Goal: Task Accomplishment & Management: Use online tool/utility

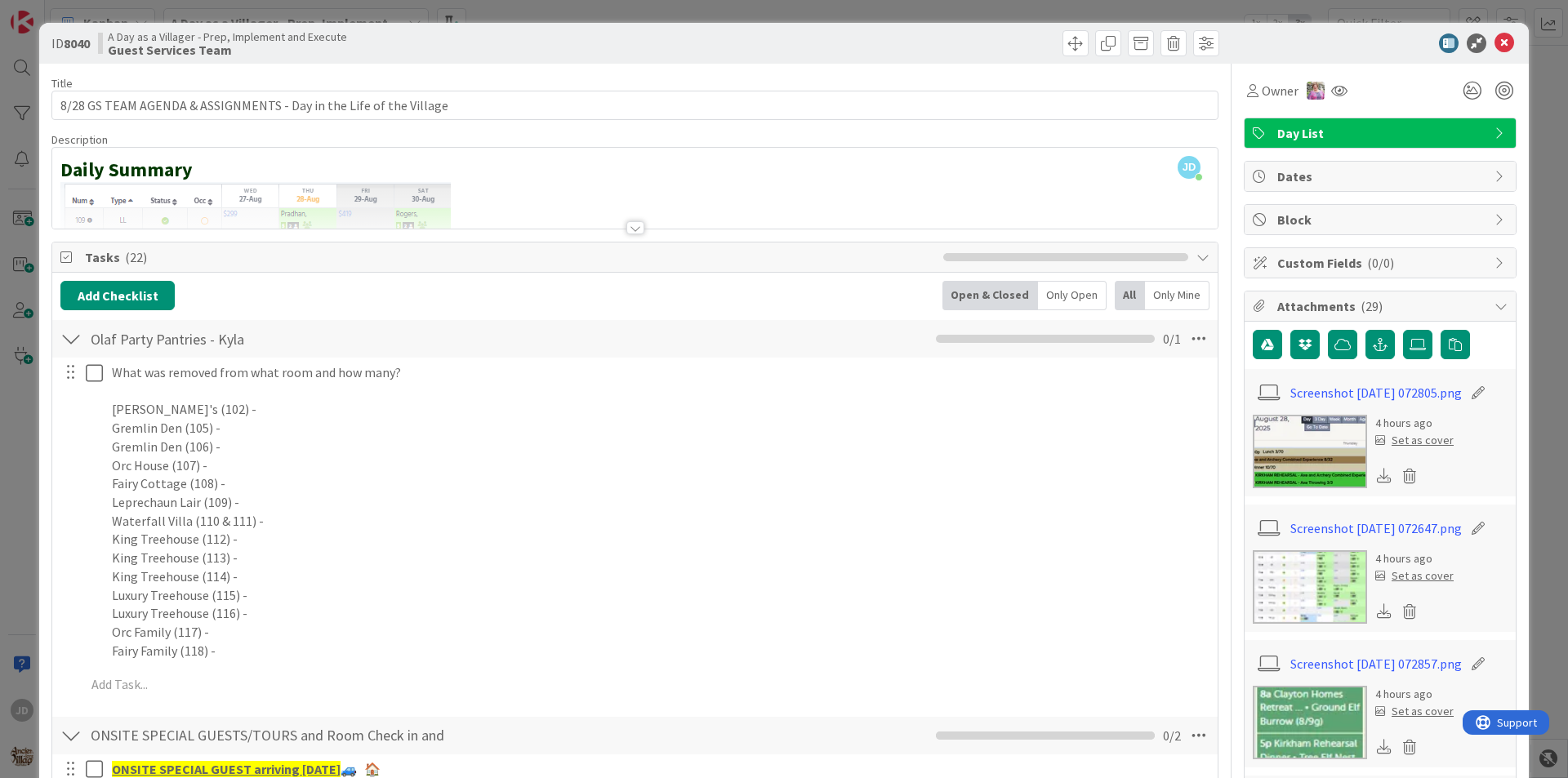
click at [1500, 45] on icon at bounding box center [1504, 43] width 20 height 20
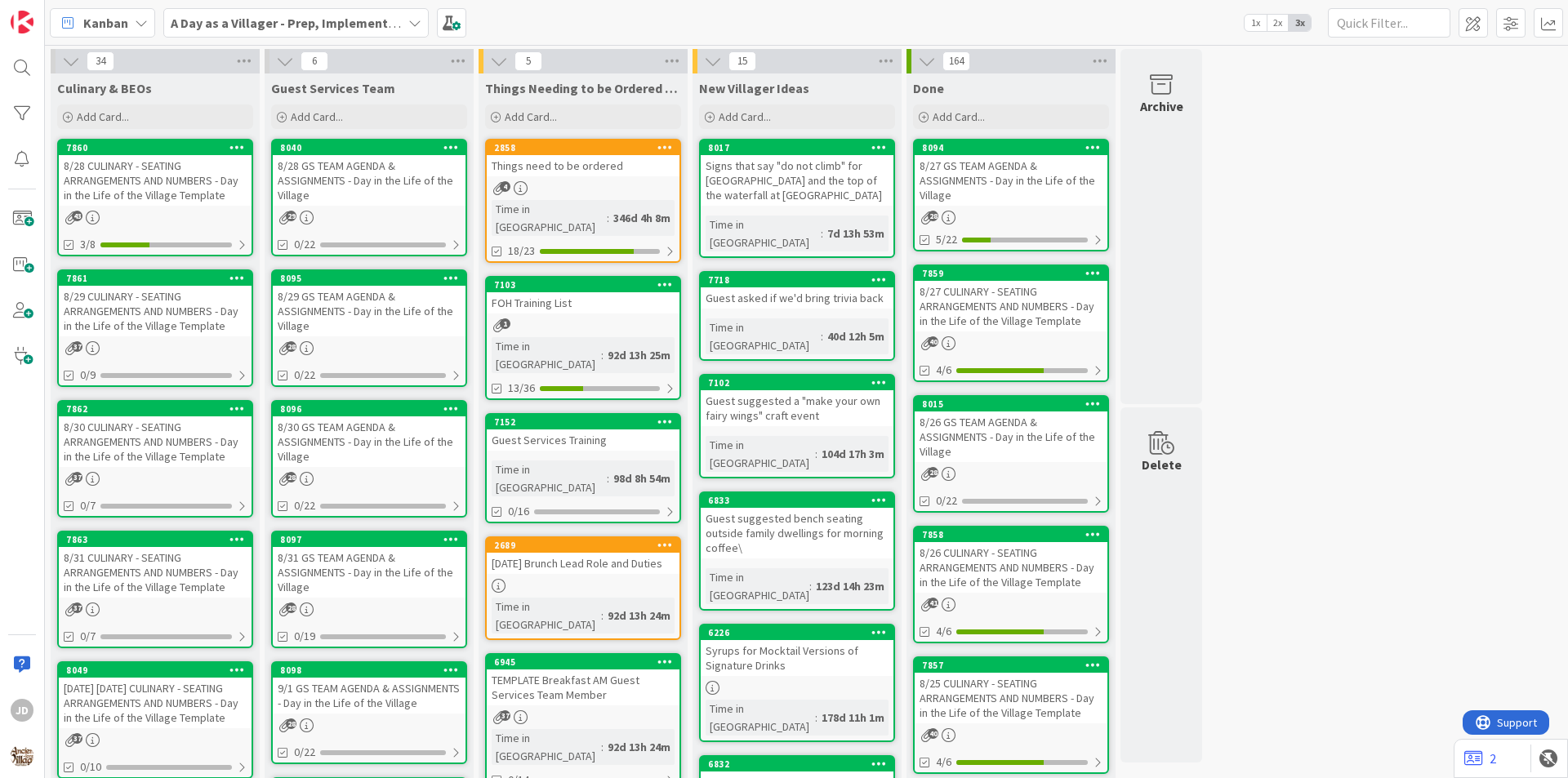
click at [138, 193] on div "8/28 CULINARY - SEATING ARRANGEMENTS AND NUMBERS - Day in the Life of the Villa…" at bounding box center [156, 180] width 193 height 51
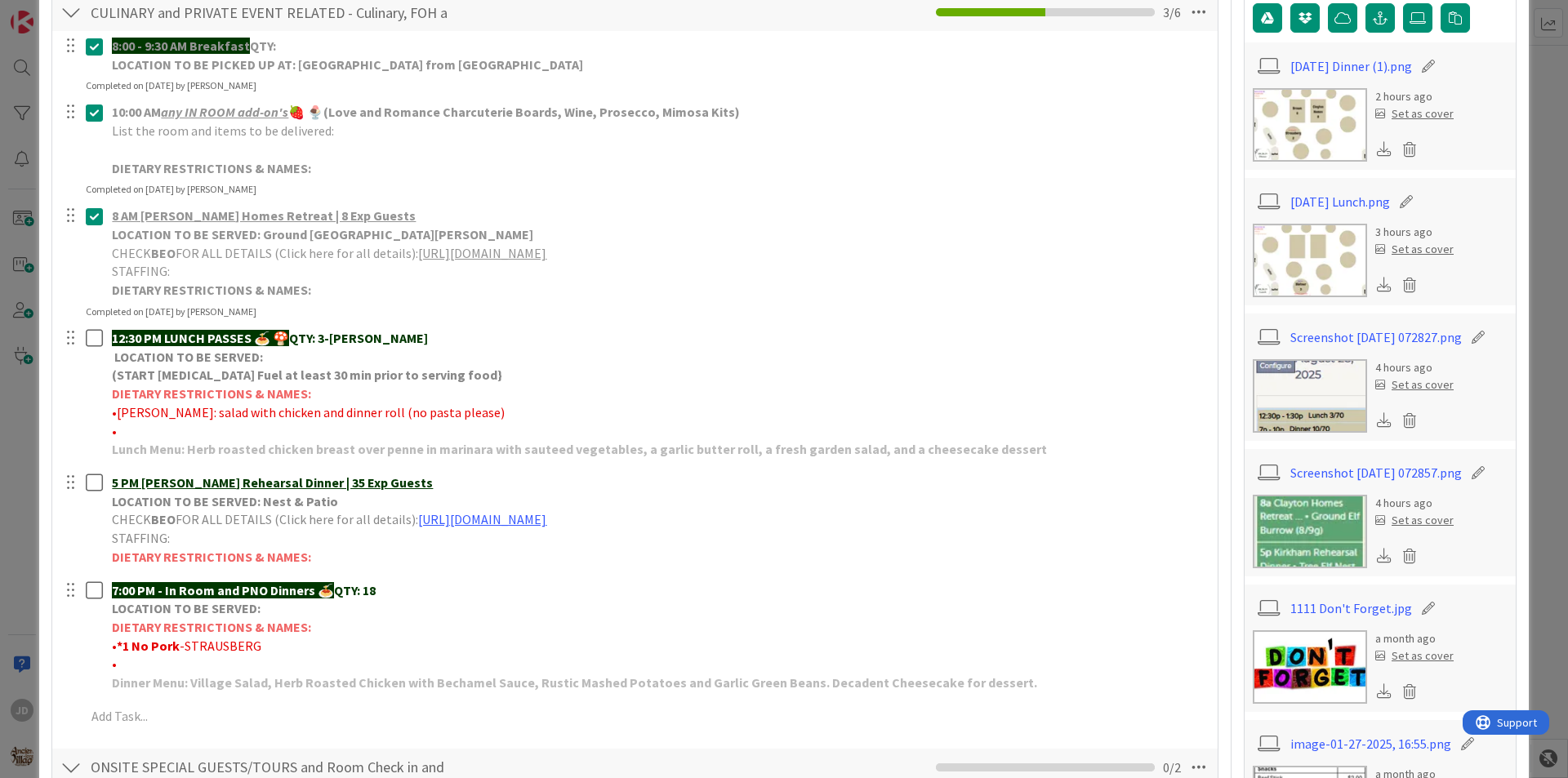
scroll to position [408, 0]
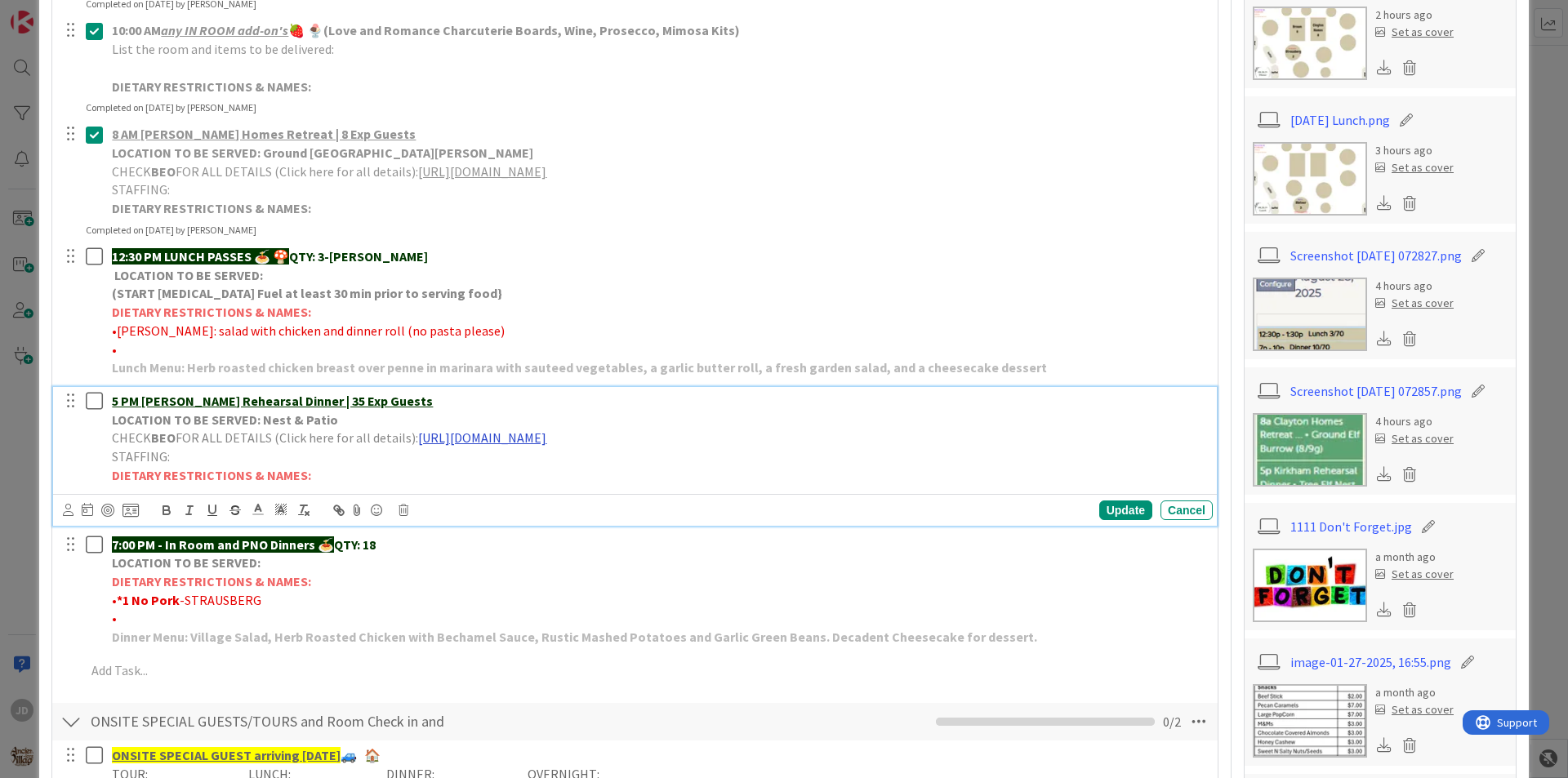
click at [509, 442] on link "[URL][DOMAIN_NAME]" at bounding box center [482, 437] width 128 height 16
click at [596, 469] on link "[URL][DOMAIN_NAME]" at bounding box center [618, 469] width 112 height 21
click at [1169, 519] on div "Cancel" at bounding box center [1187, 510] width 53 height 20
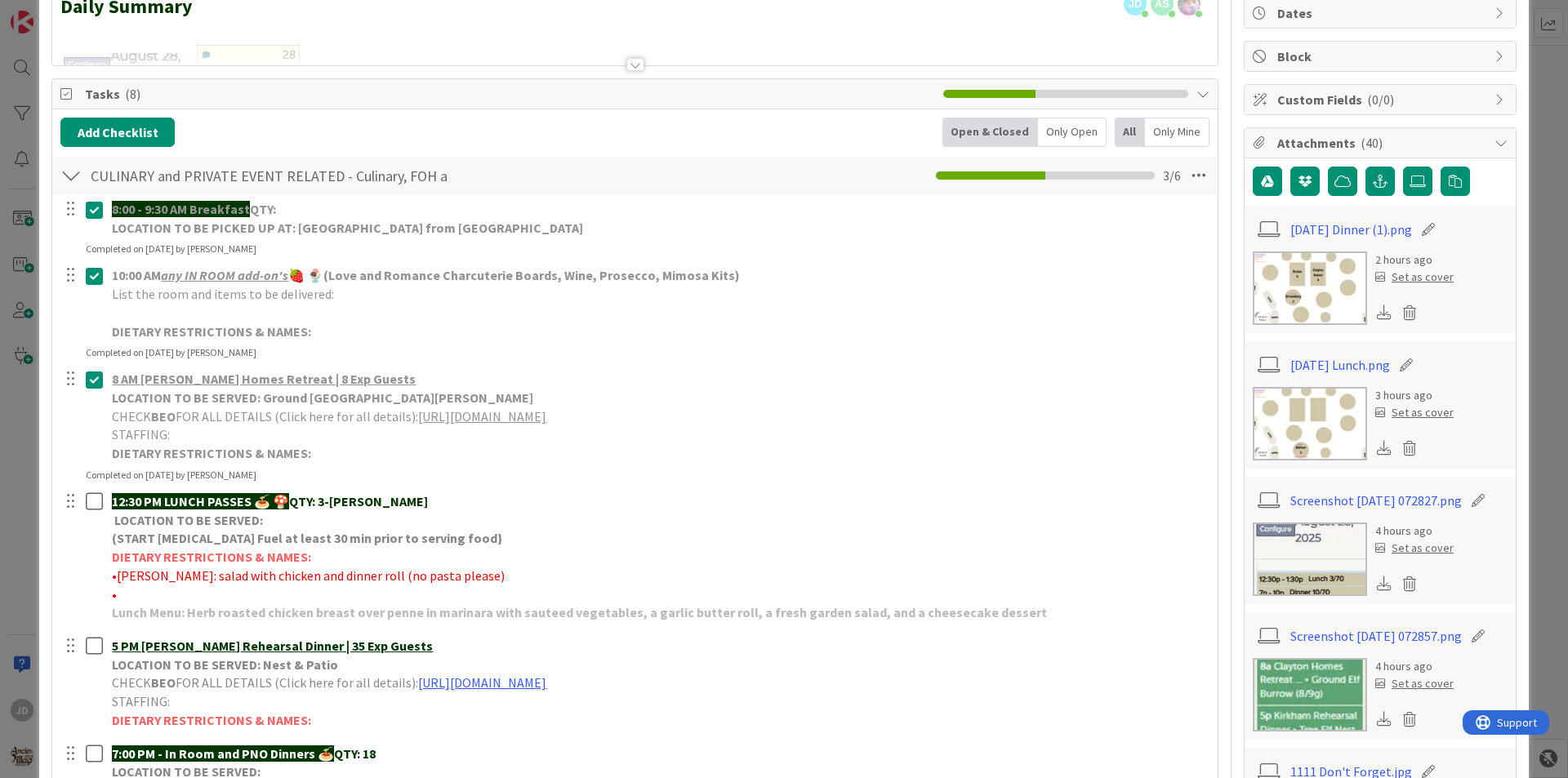
scroll to position [0, 0]
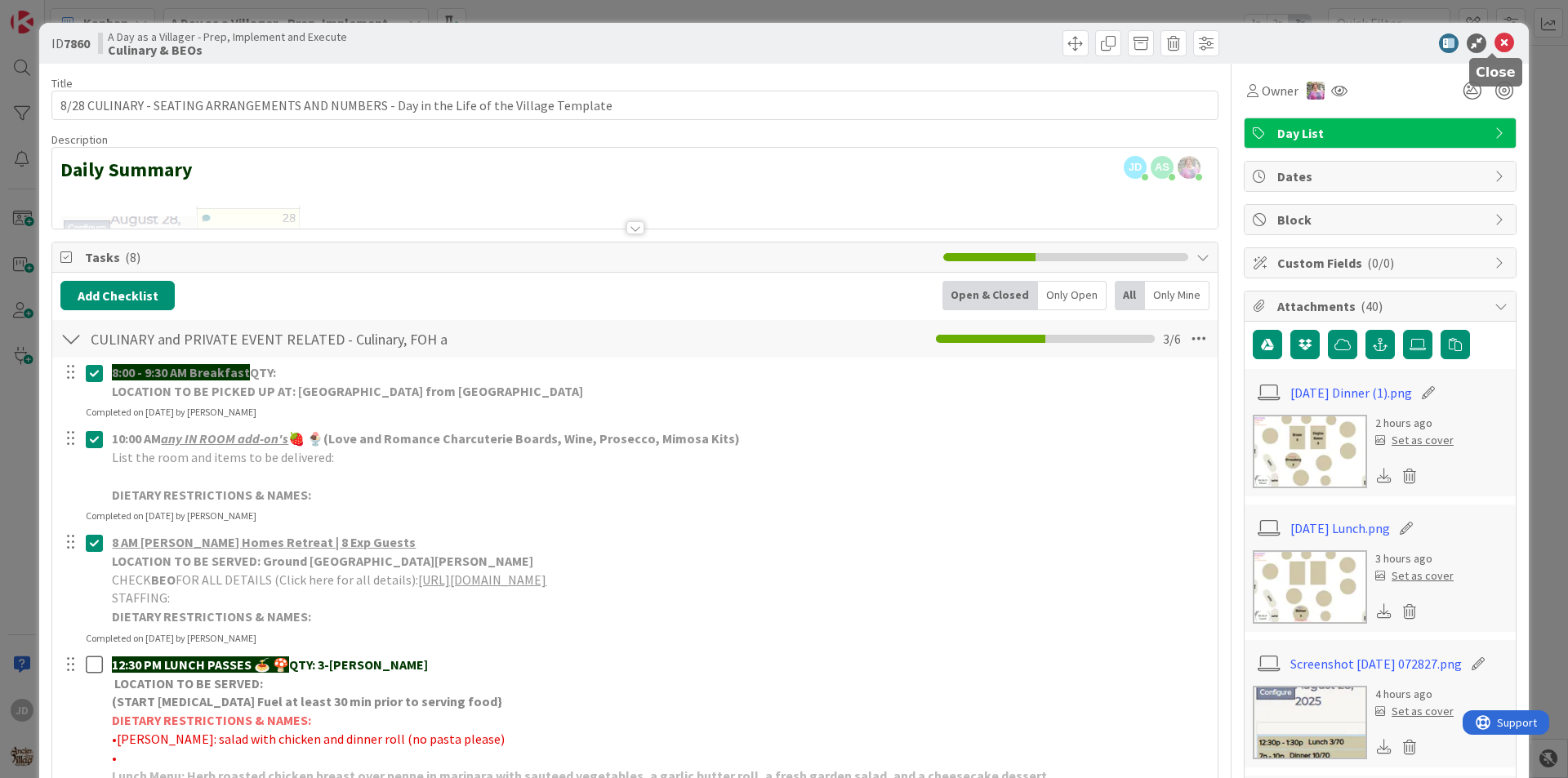
click at [1498, 47] on icon at bounding box center [1504, 43] width 20 height 20
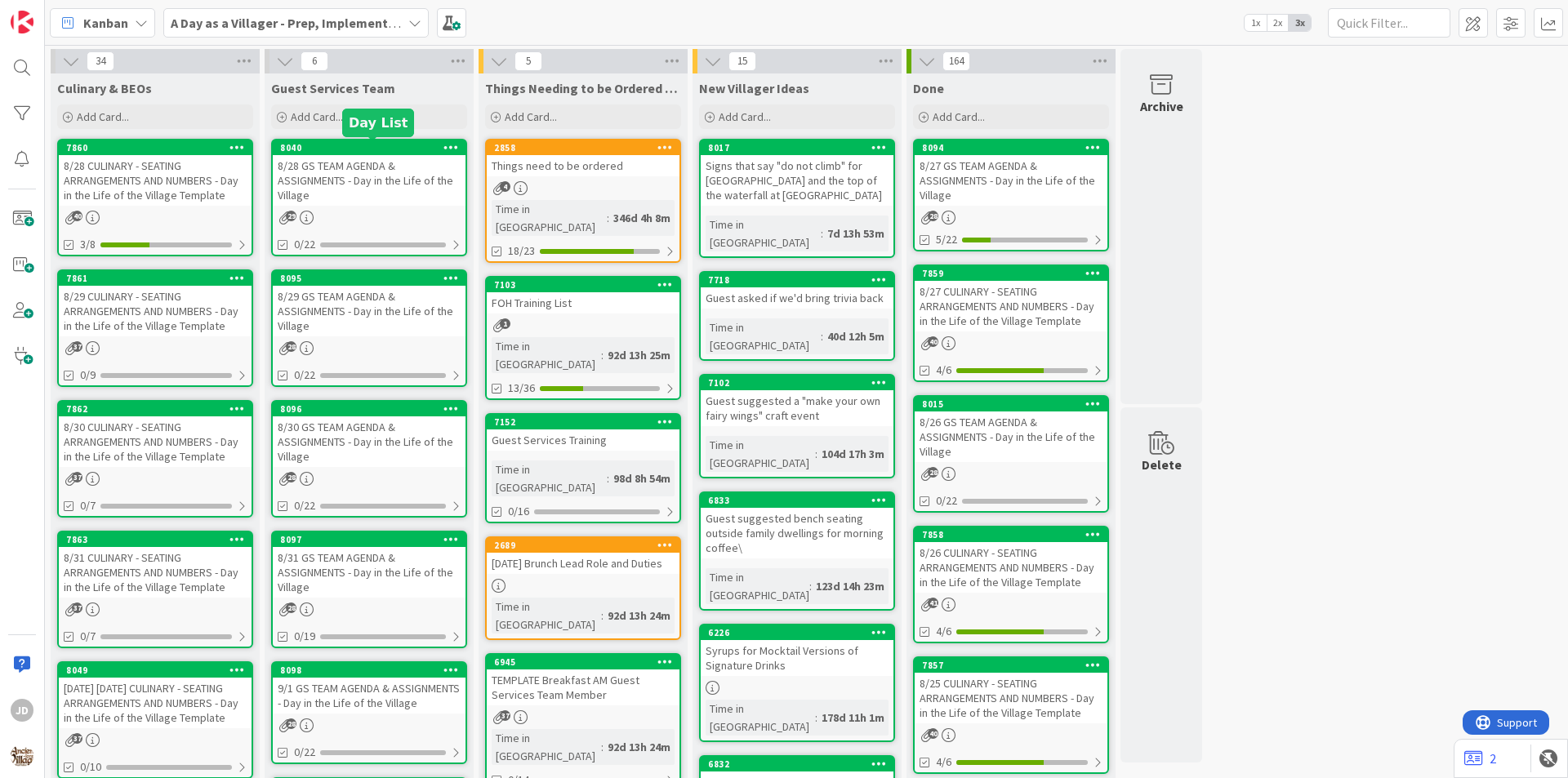
click at [393, 152] on div "8040" at bounding box center [373, 148] width 185 height 11
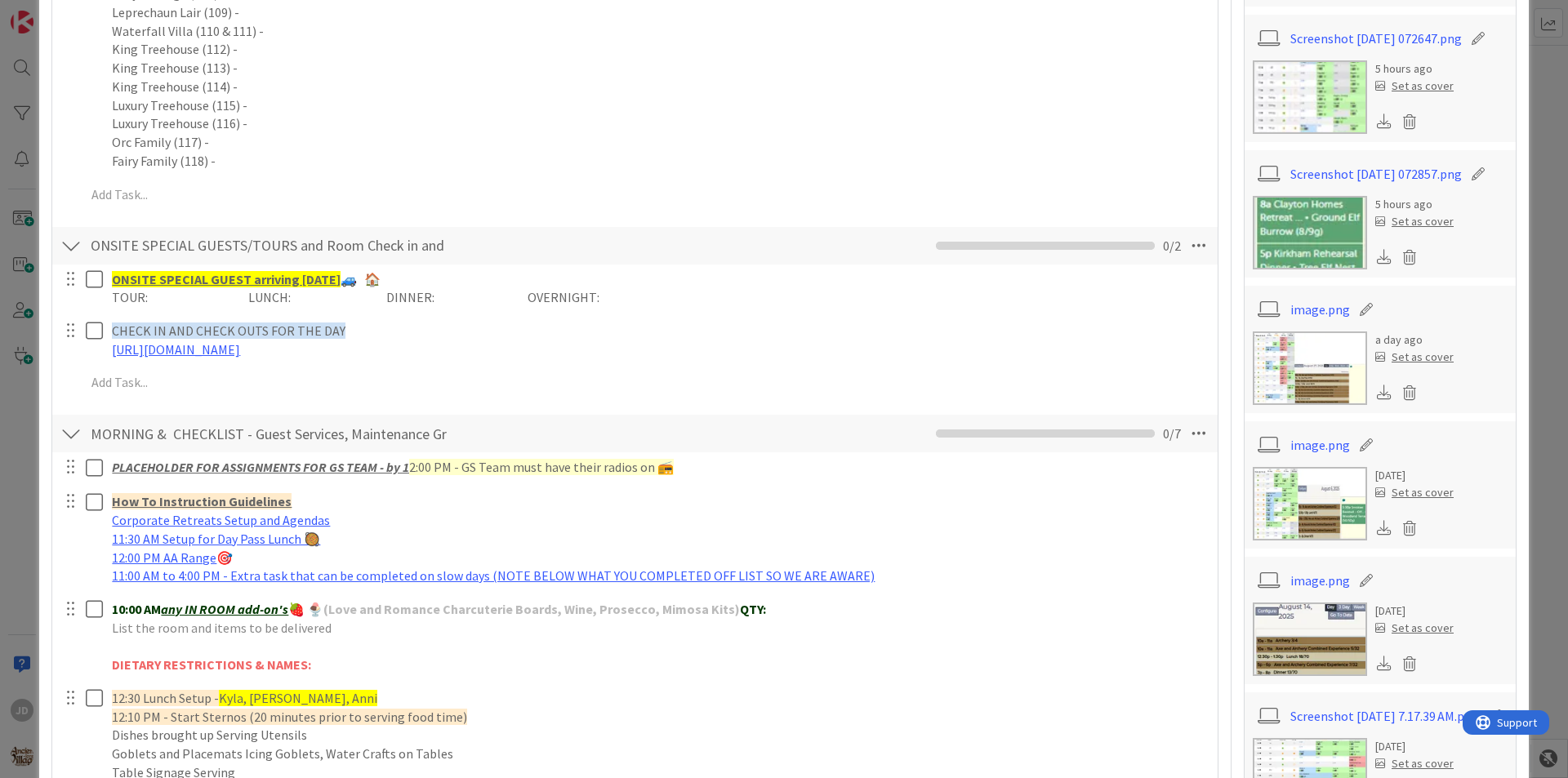
scroll to position [245, 0]
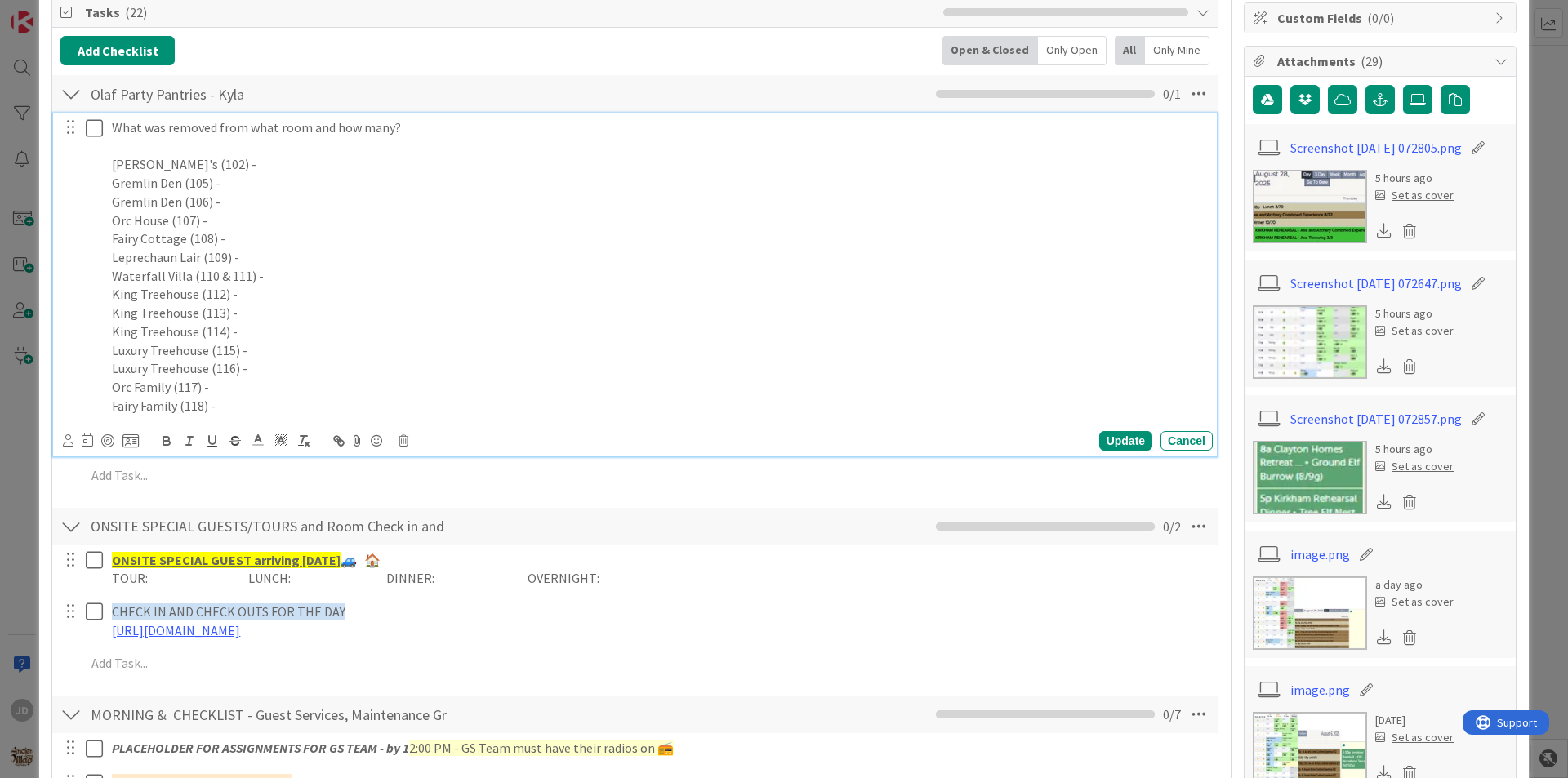
click at [275, 394] on p "Orc Family (117) -" at bounding box center [659, 388] width 1095 height 19
click at [293, 368] on p "Luxury Treehouse (116) -" at bounding box center [659, 369] width 1095 height 19
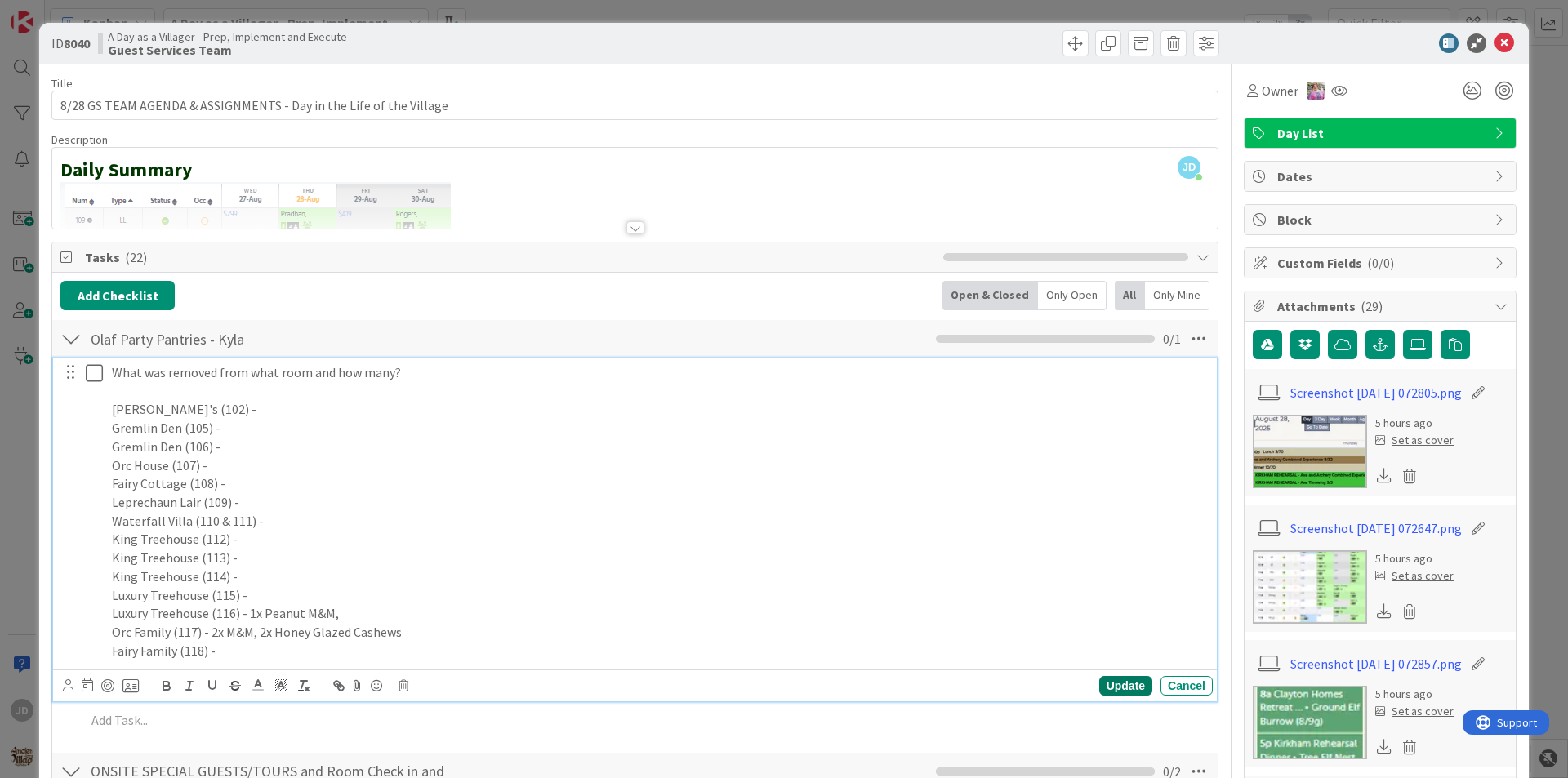
click at [1122, 690] on div "Update" at bounding box center [1126, 685] width 54 height 20
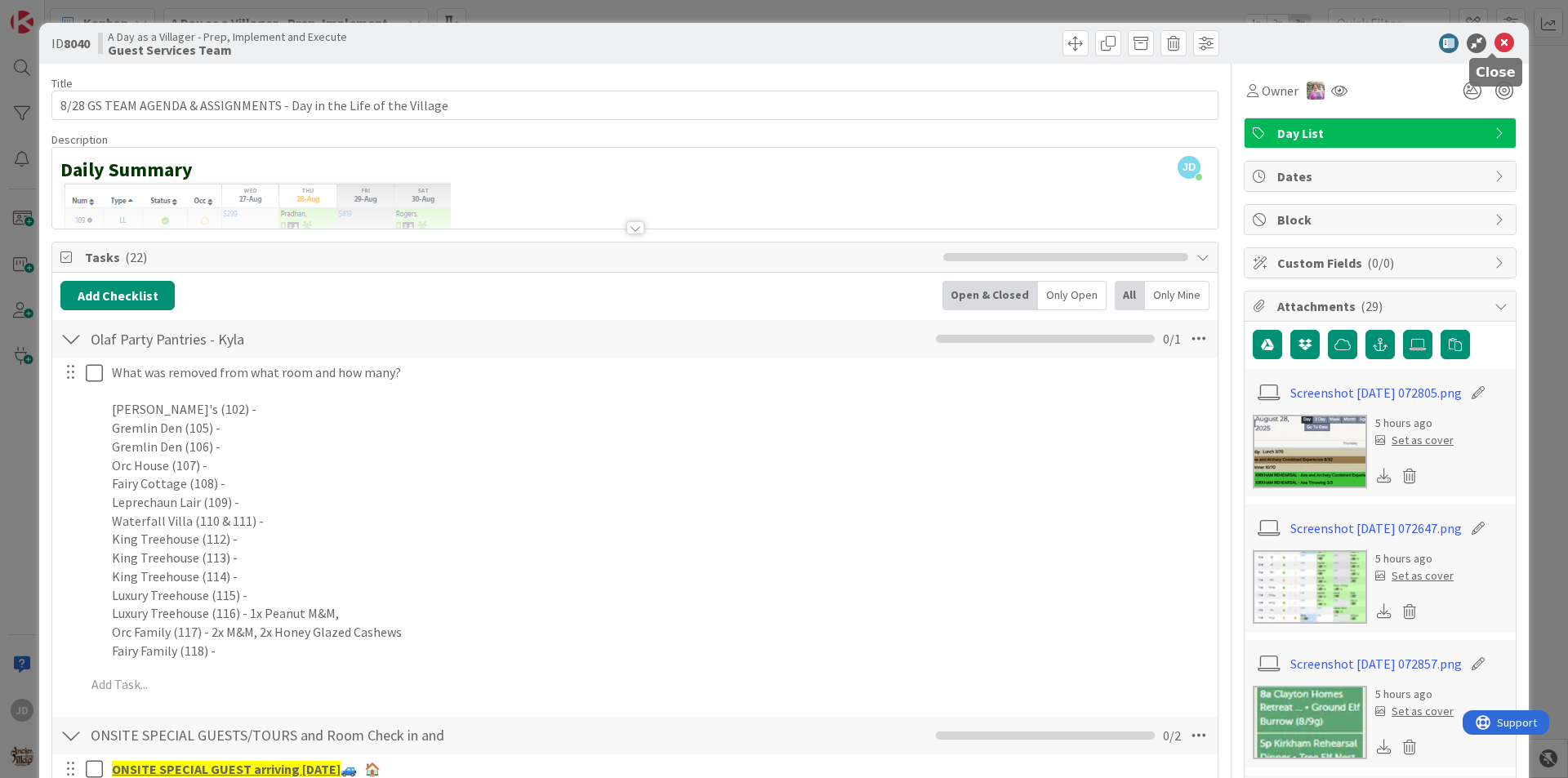
click at [1494, 46] on icon at bounding box center [1504, 43] width 20 height 20
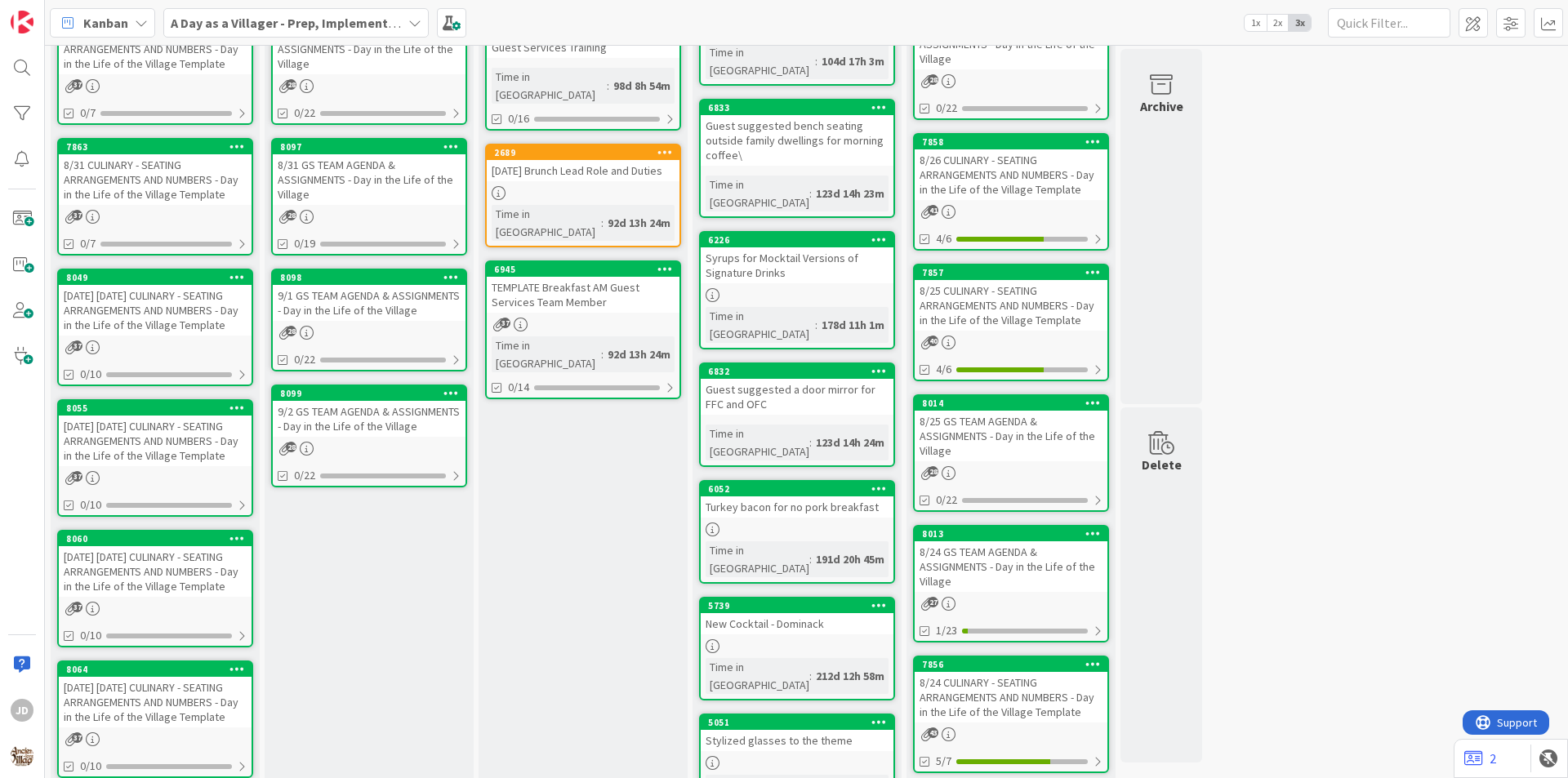
scroll to position [408, 0]
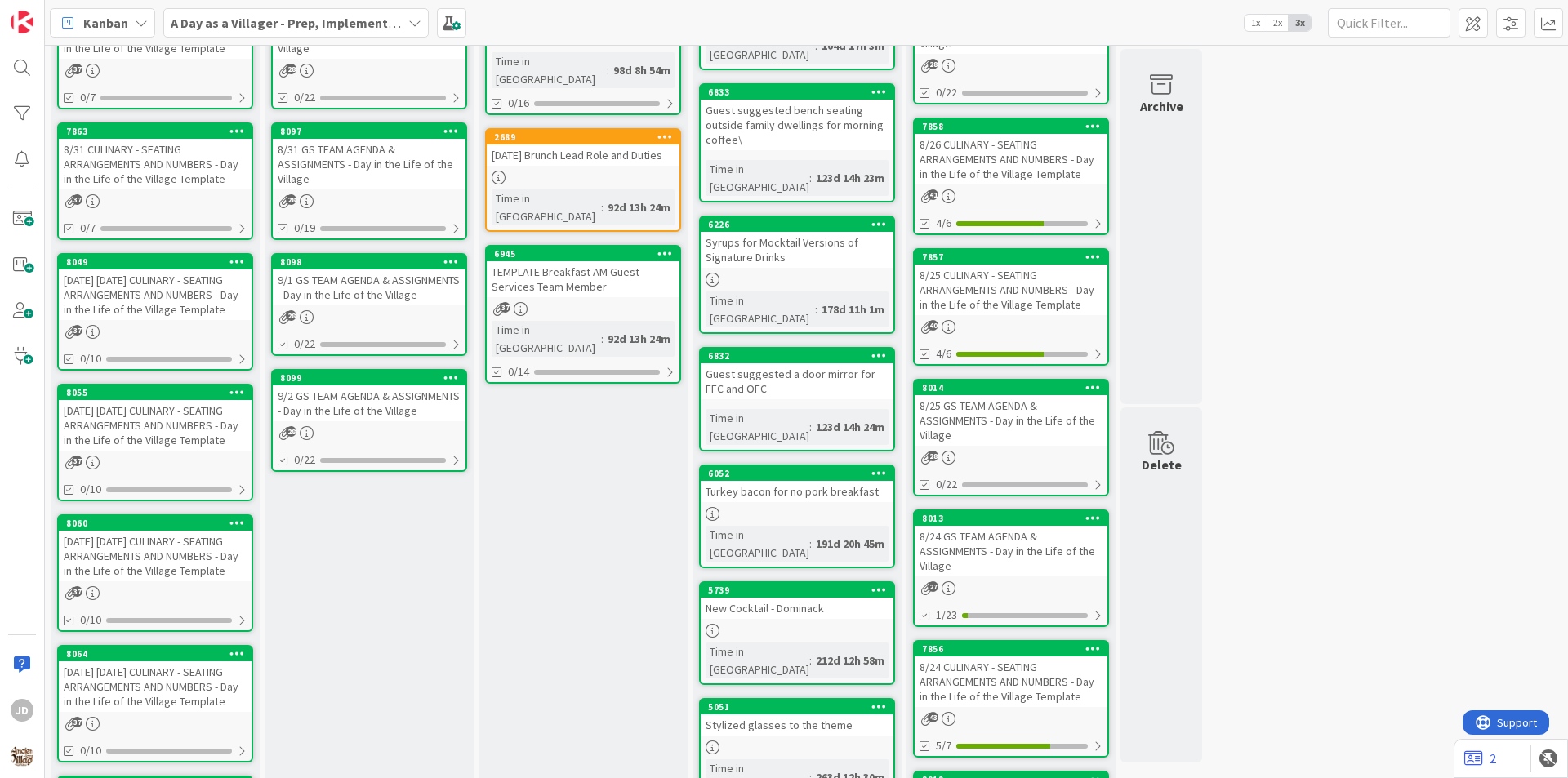
click at [991, 544] on div "8/24 GS TEAM AGENDA & ASSIGNMENTS - Day in the Life of the Village" at bounding box center [1012, 551] width 193 height 51
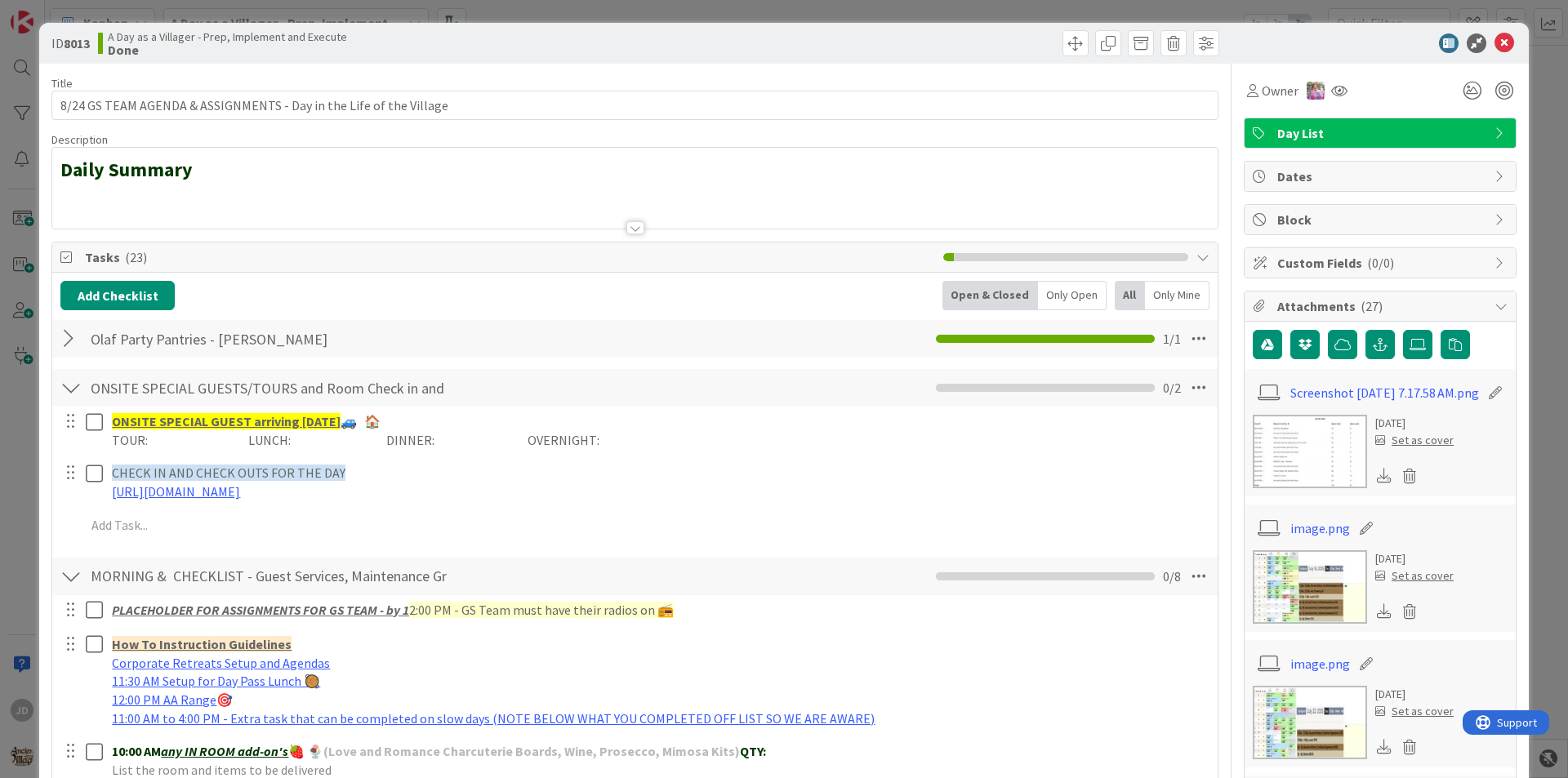
click at [66, 351] on div at bounding box center [71, 338] width 21 height 30
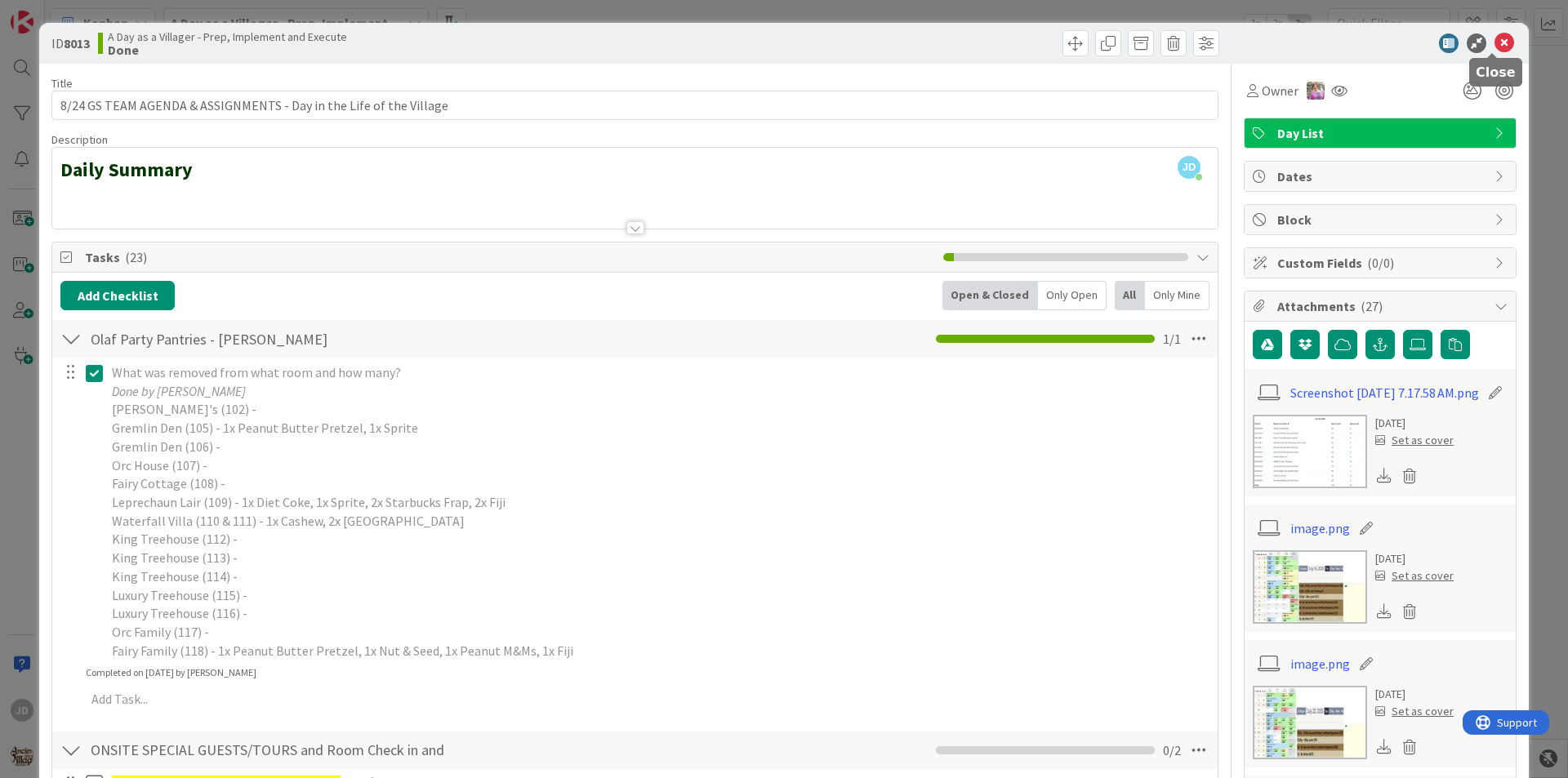
click at [1495, 49] on icon at bounding box center [1504, 43] width 20 height 20
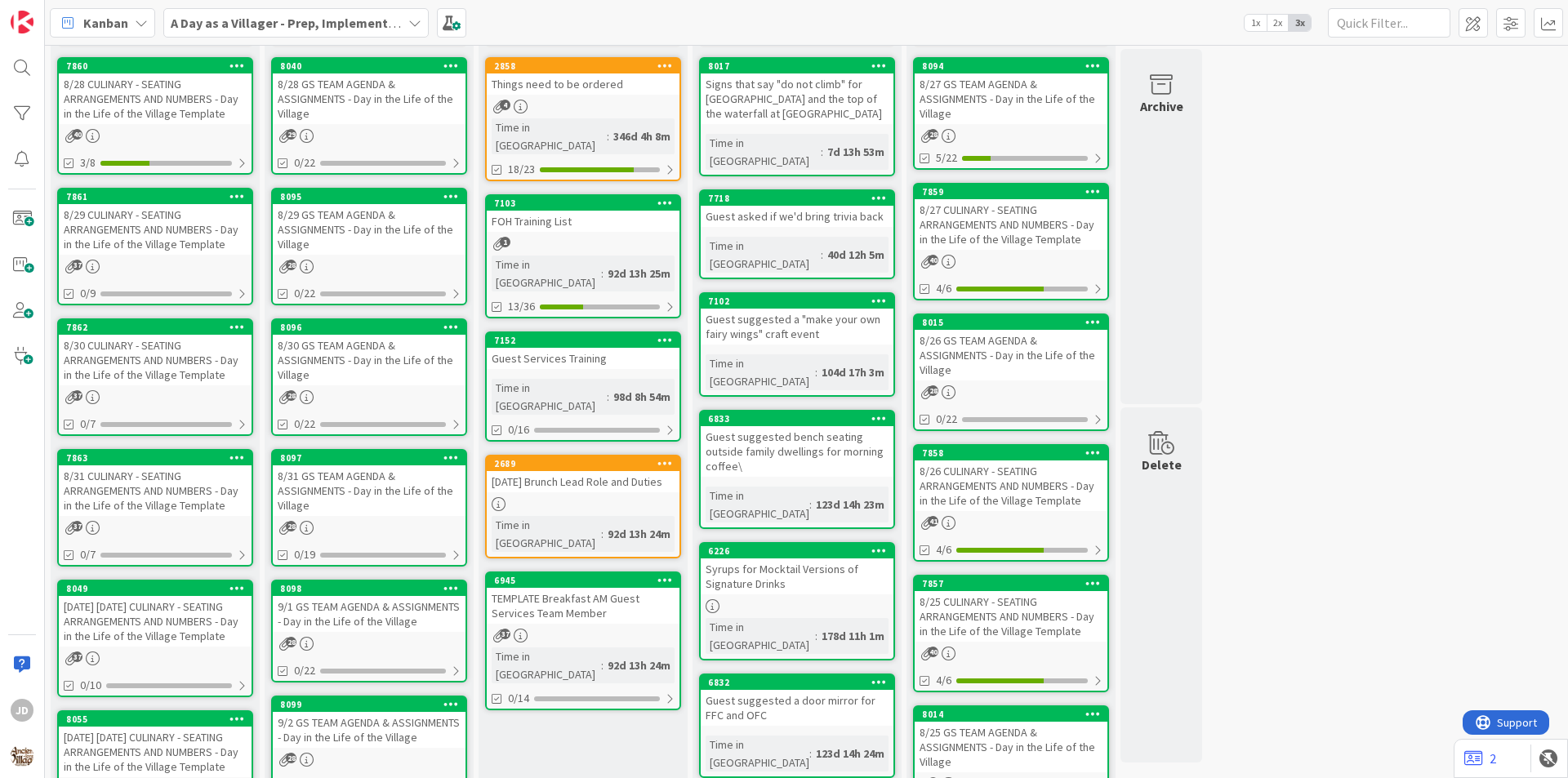
click at [325, 94] on div "8/28 GS TEAM AGENDA & ASSIGNMENTS - Day in the Life of the Village" at bounding box center [369, 98] width 193 height 51
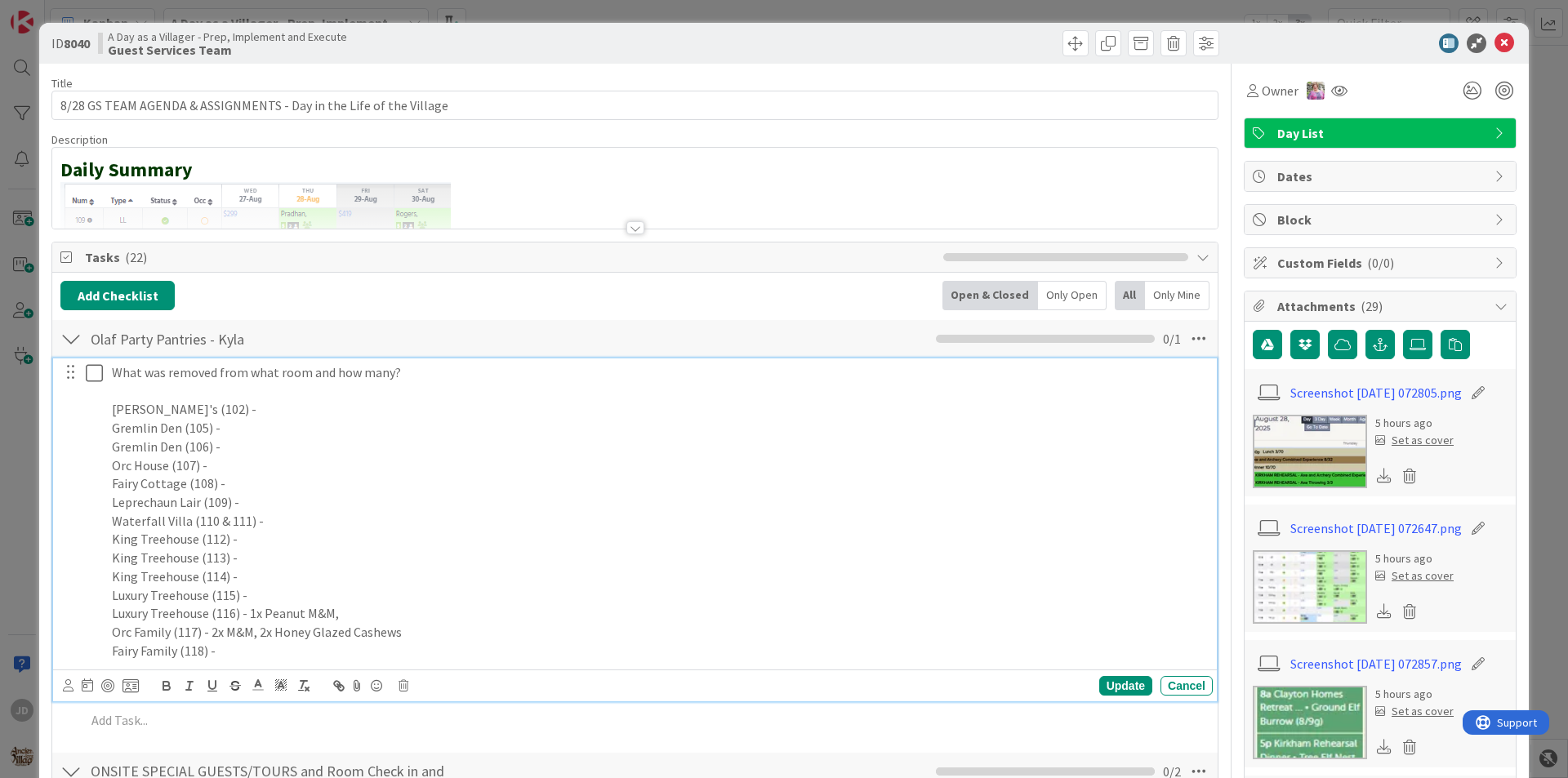
click at [344, 608] on p "Luxury Treehouse (116) - 1x Peanut M&M," at bounding box center [659, 614] width 1095 height 19
click at [1114, 689] on div "Update" at bounding box center [1126, 685] width 54 height 20
click at [92, 375] on icon at bounding box center [98, 373] width 25 height 20
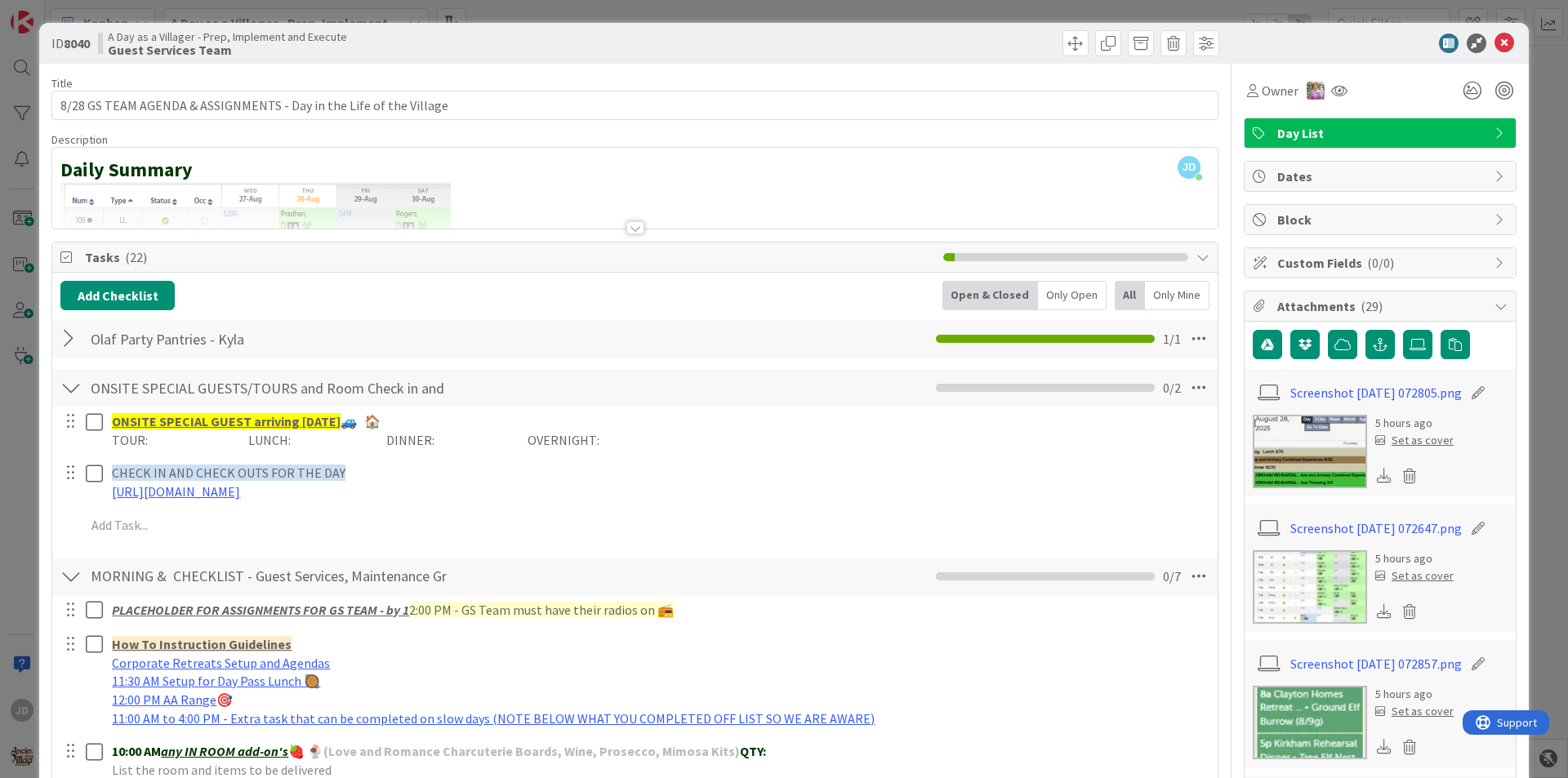
scroll to position [163, 0]
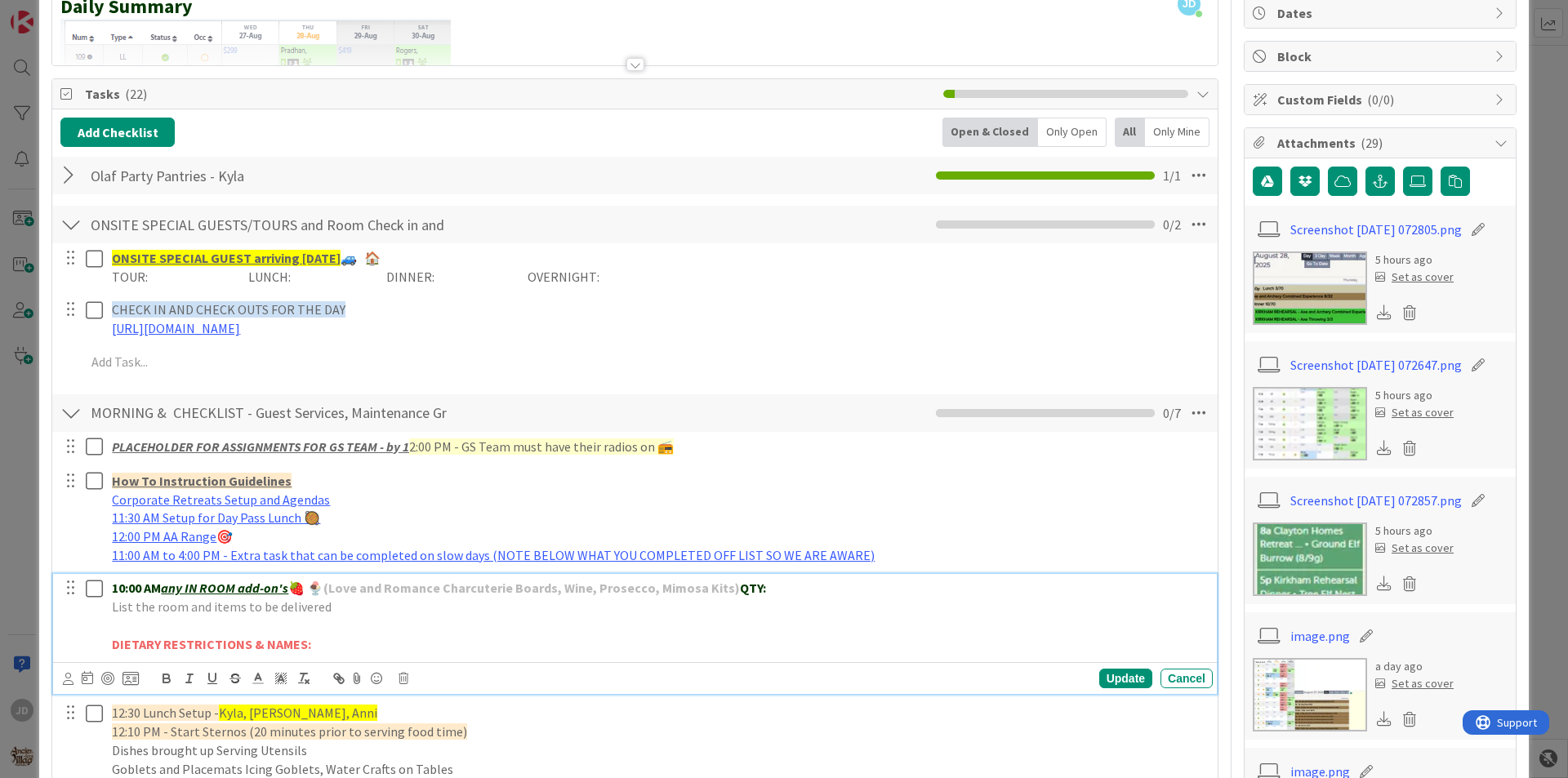
click at [91, 587] on icon at bounding box center [98, 589] width 25 height 20
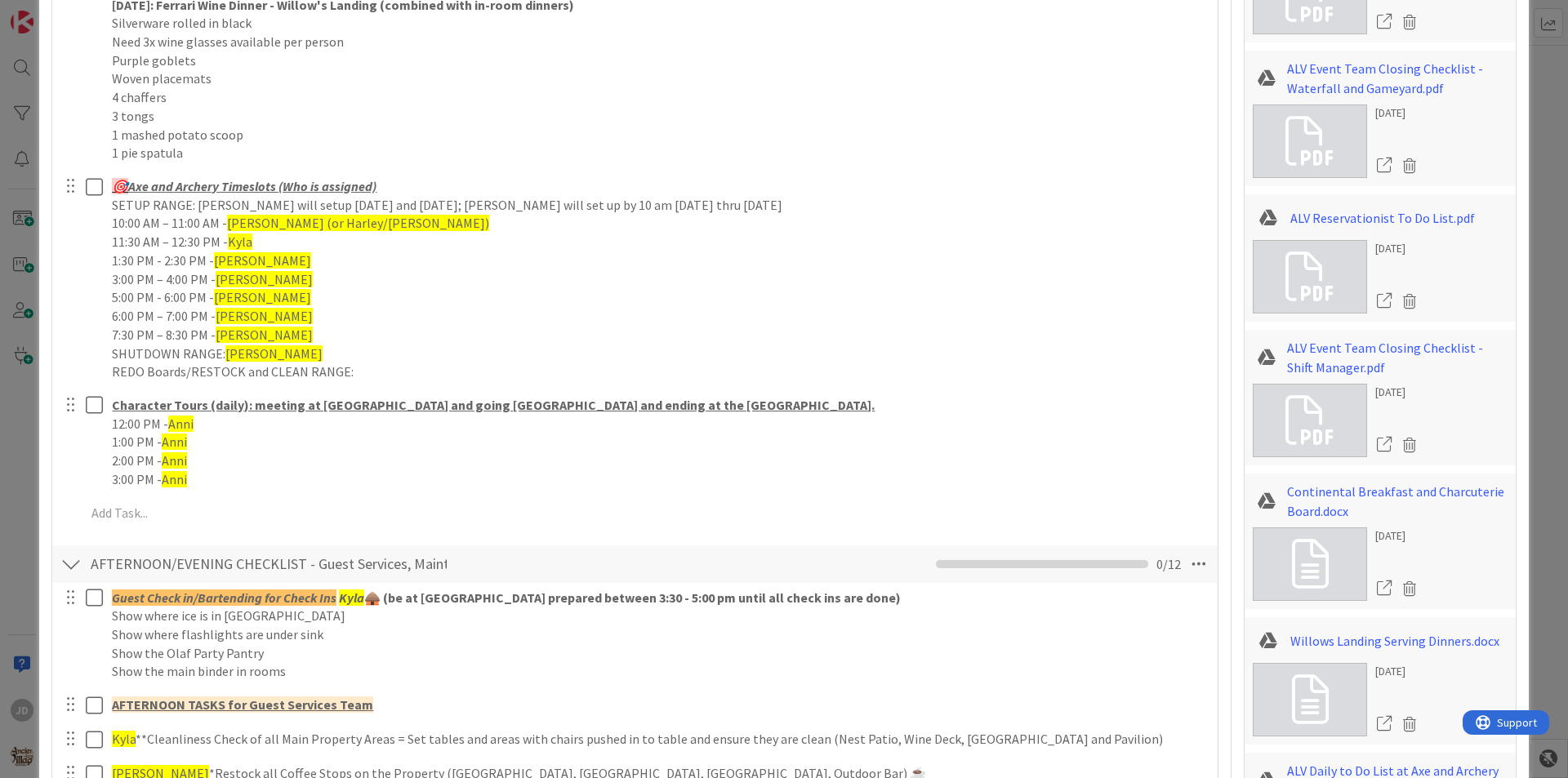
scroll to position [2613, 0]
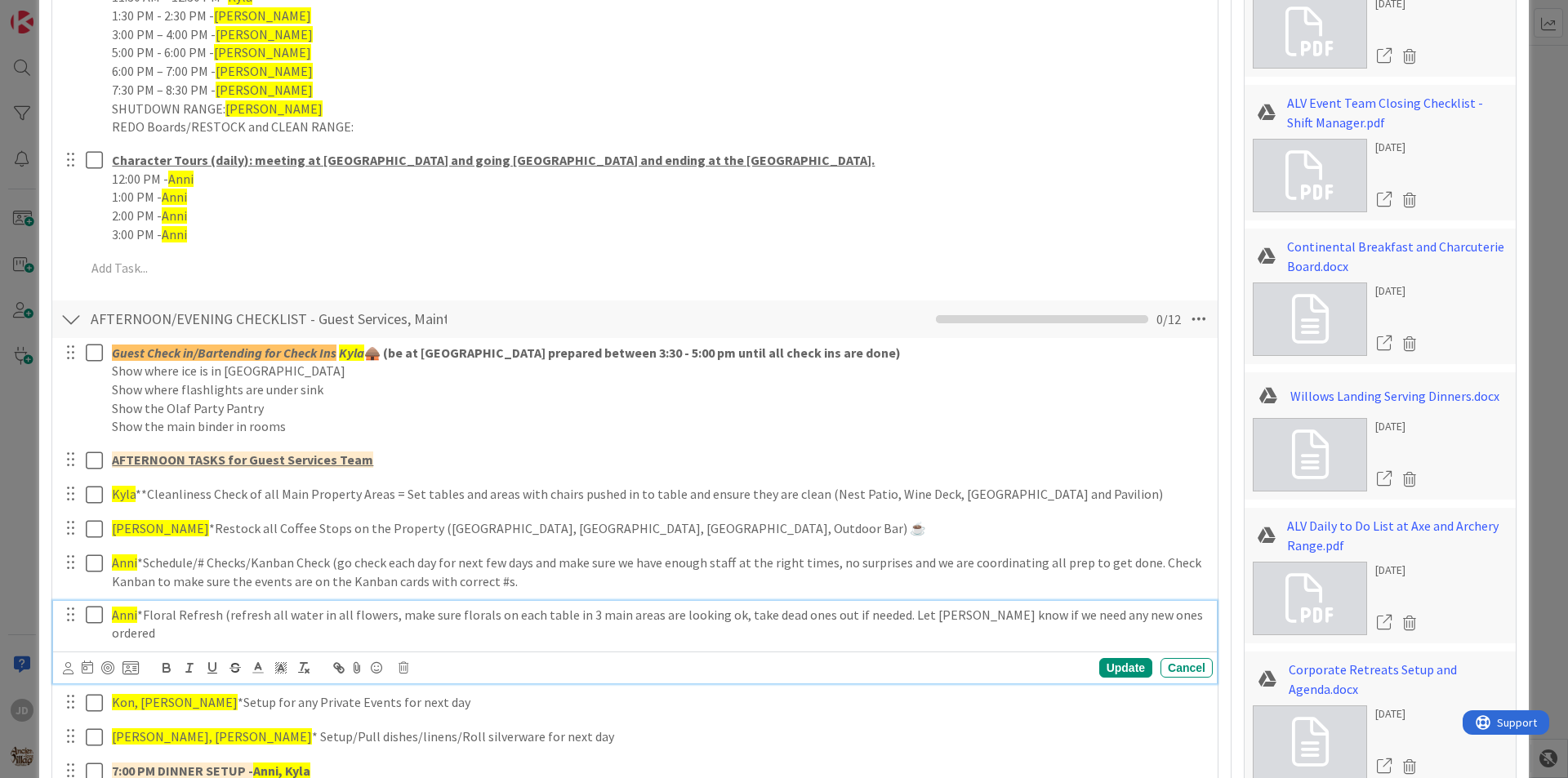
click at [97, 618] on icon at bounding box center [98, 615] width 25 height 20
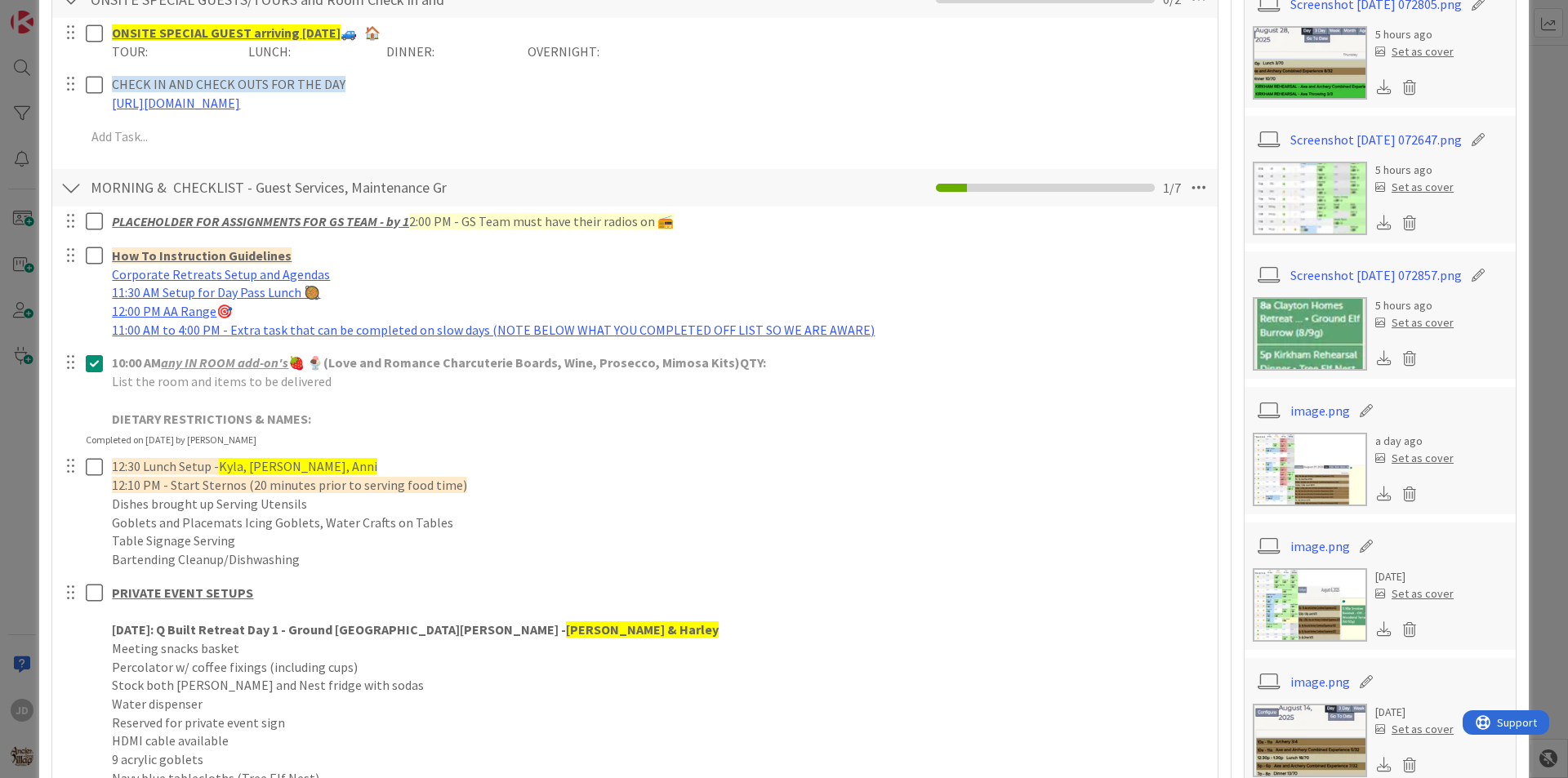
scroll to position [0, 0]
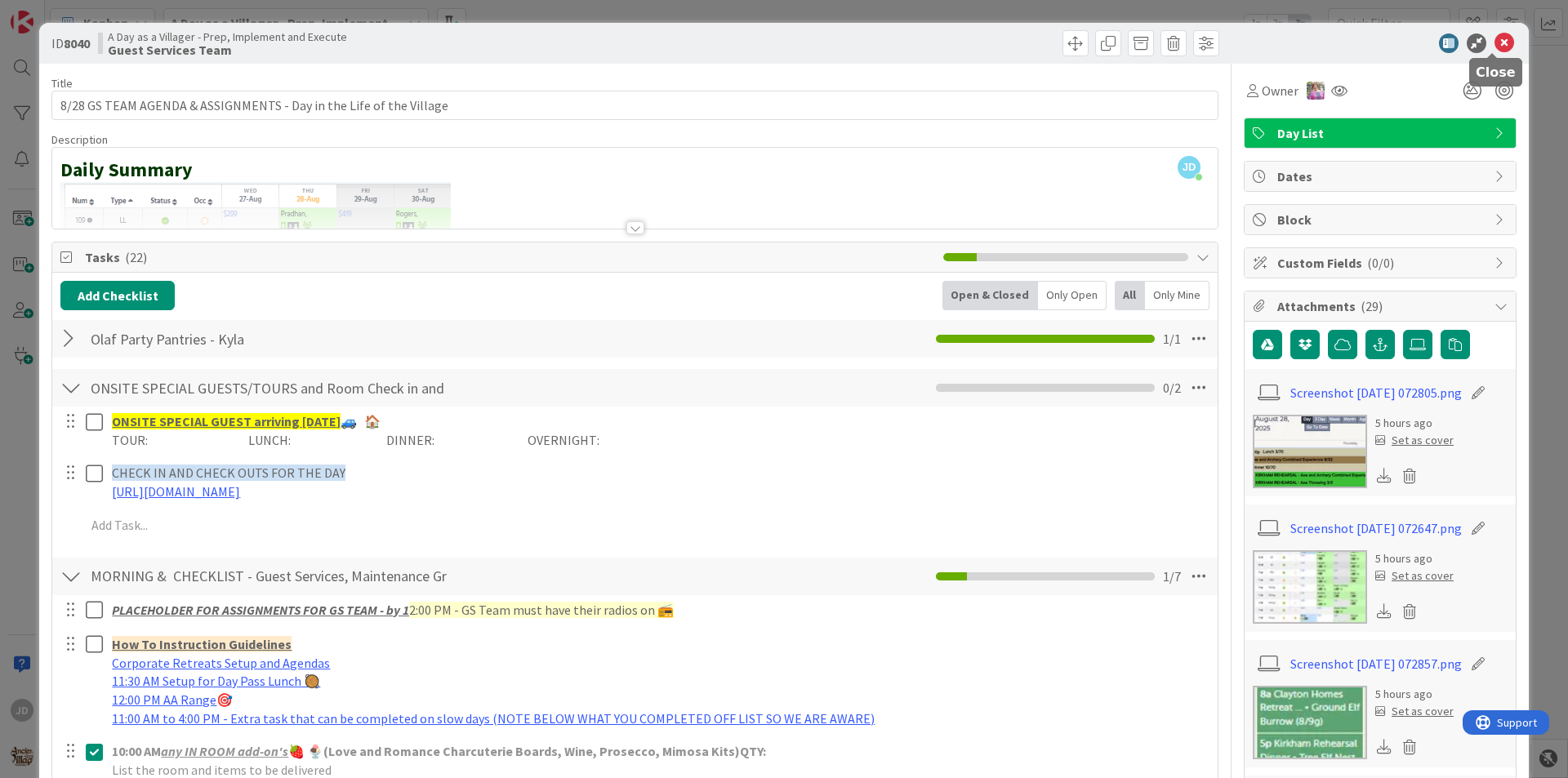
click at [1494, 45] on icon at bounding box center [1504, 43] width 20 height 20
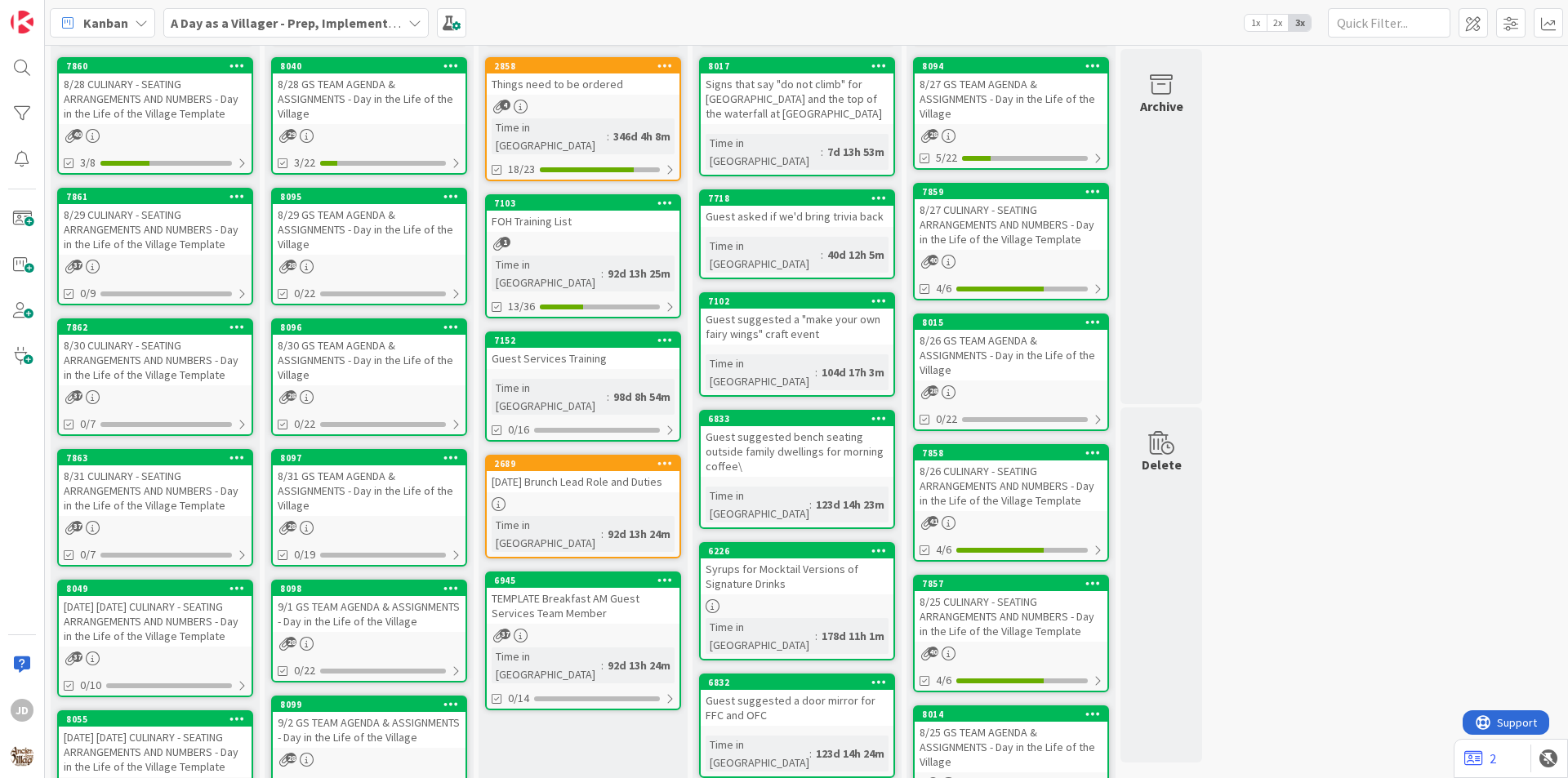
click at [124, 99] on div "8/28 CULINARY - SEATING ARRANGEMENTS AND NUMBERS - Day in the Life of the Villa…" at bounding box center [156, 98] width 193 height 51
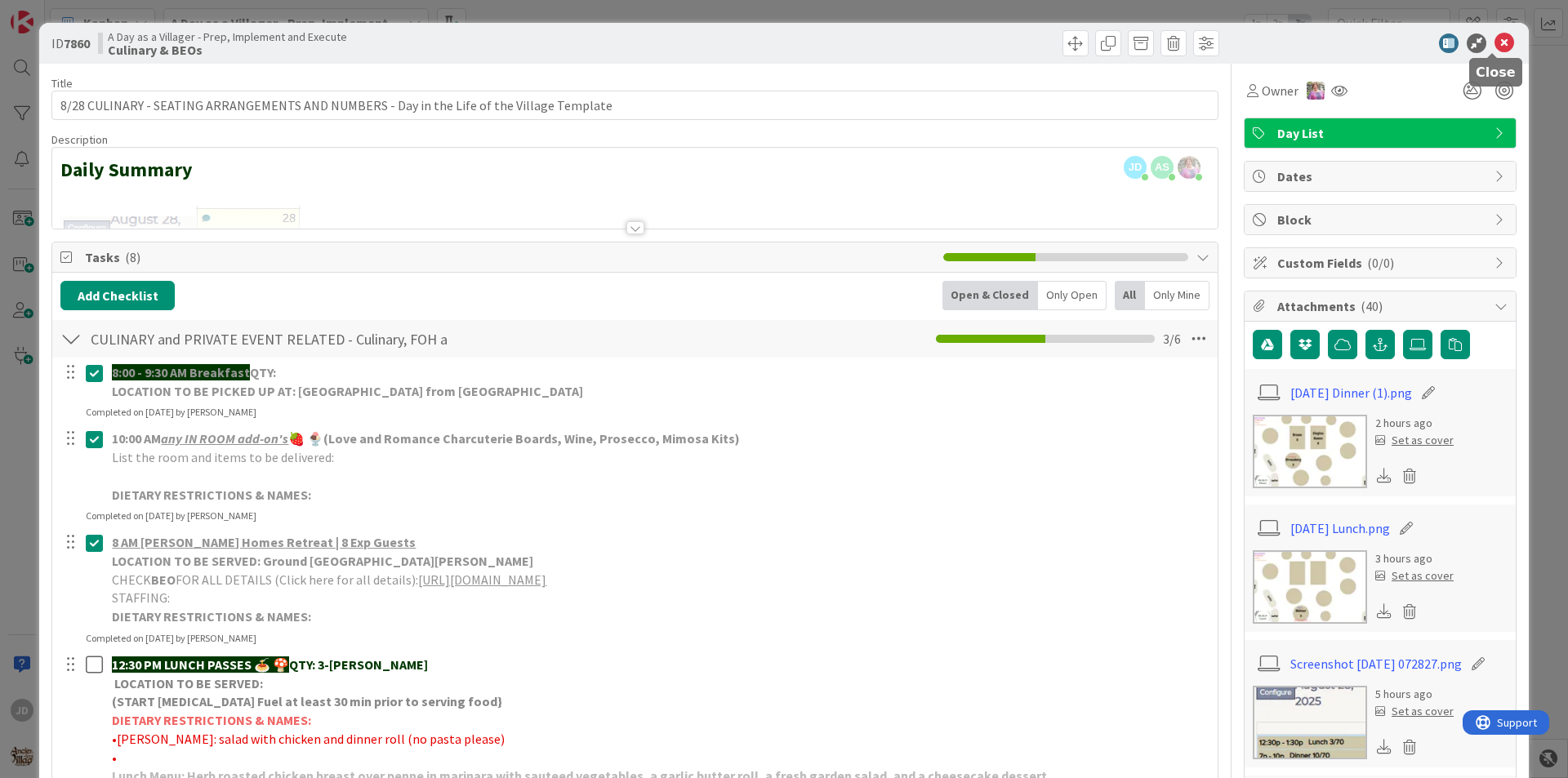
click at [1497, 43] on icon at bounding box center [1504, 43] width 20 height 20
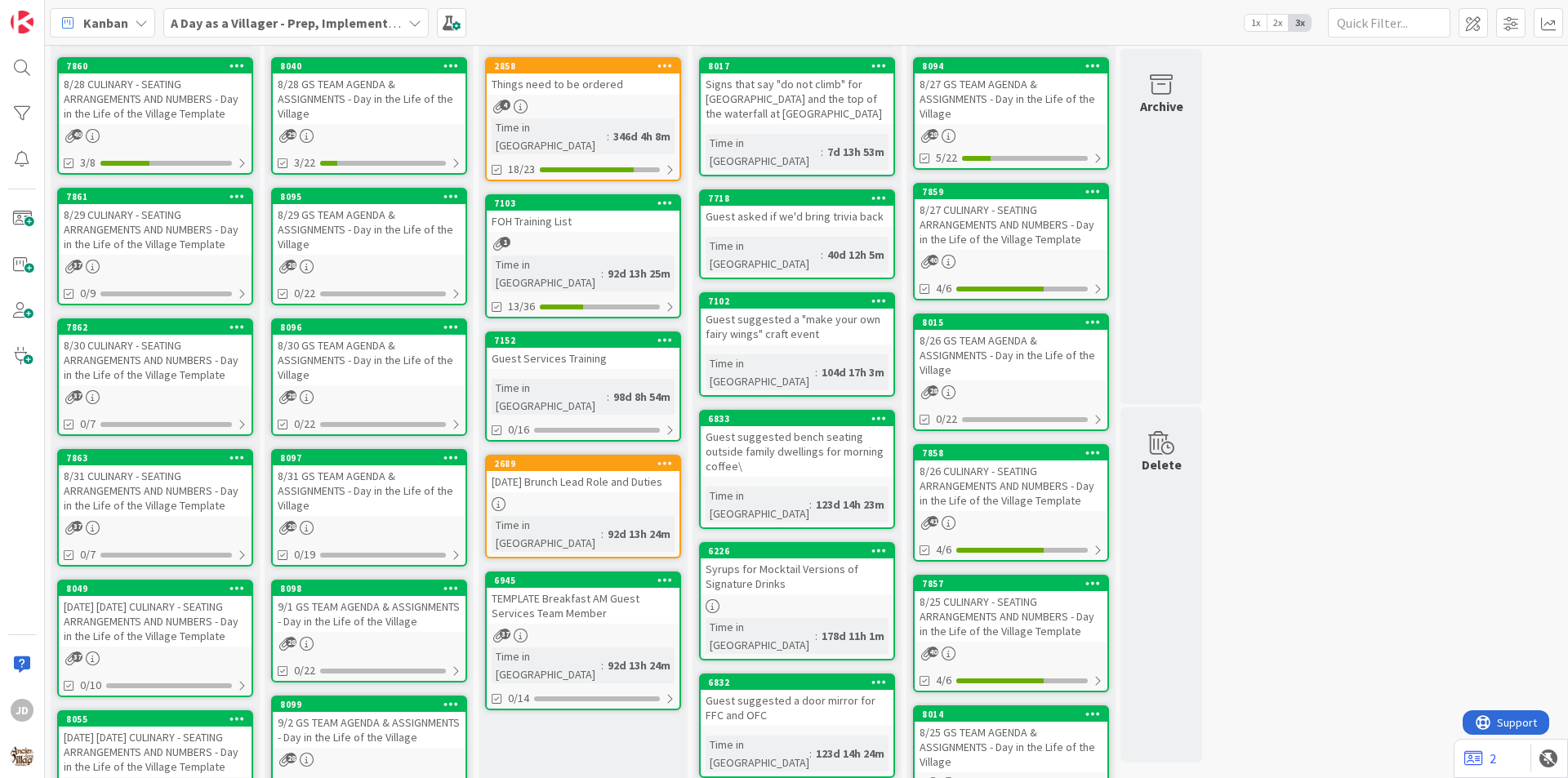
click at [183, 238] on div "8/29 CULINARY - SEATING ARRANGEMENTS AND NUMBERS - Day in the Life of the Villa…" at bounding box center [156, 229] width 193 height 51
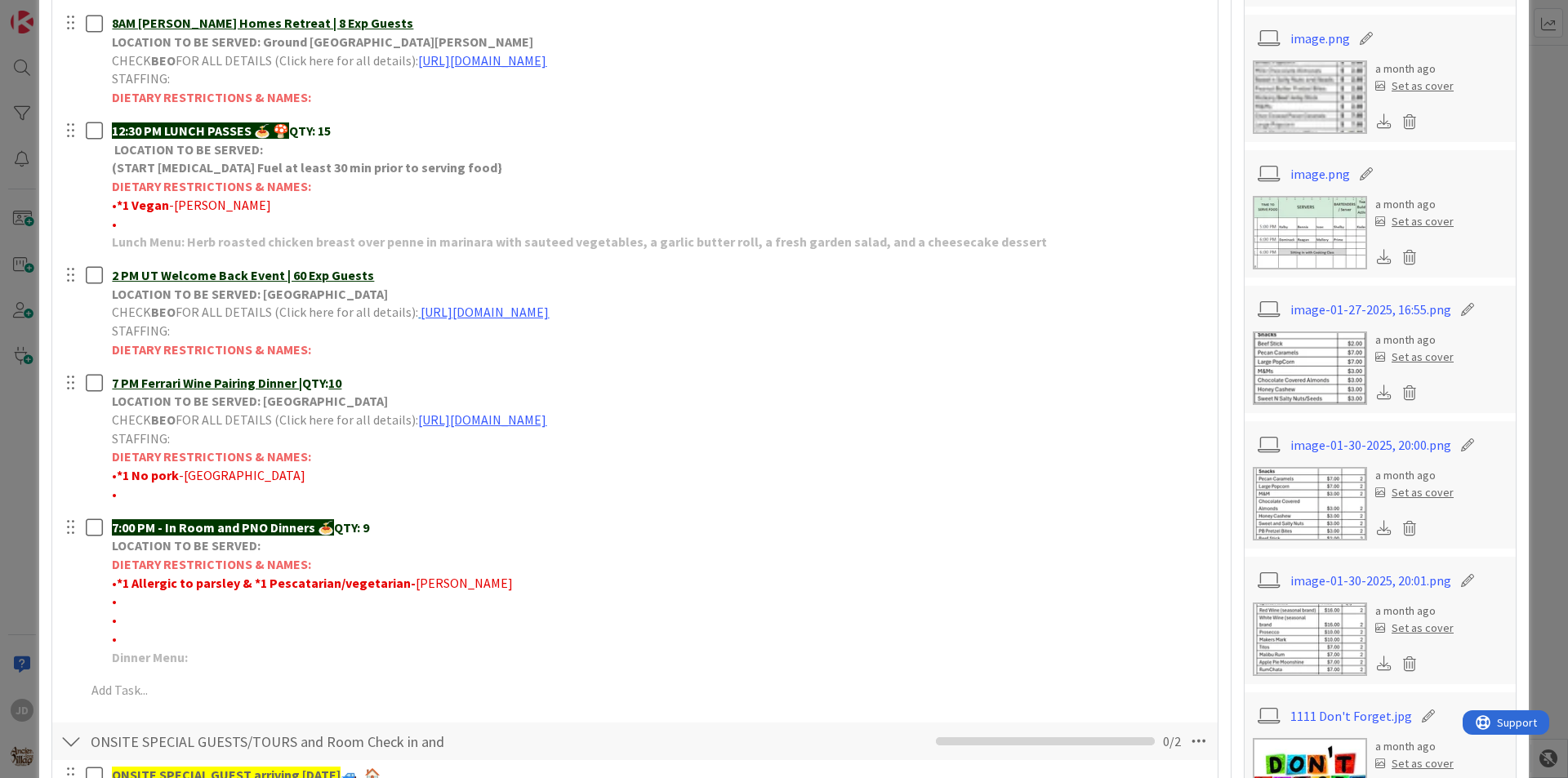
scroll to position [408, 0]
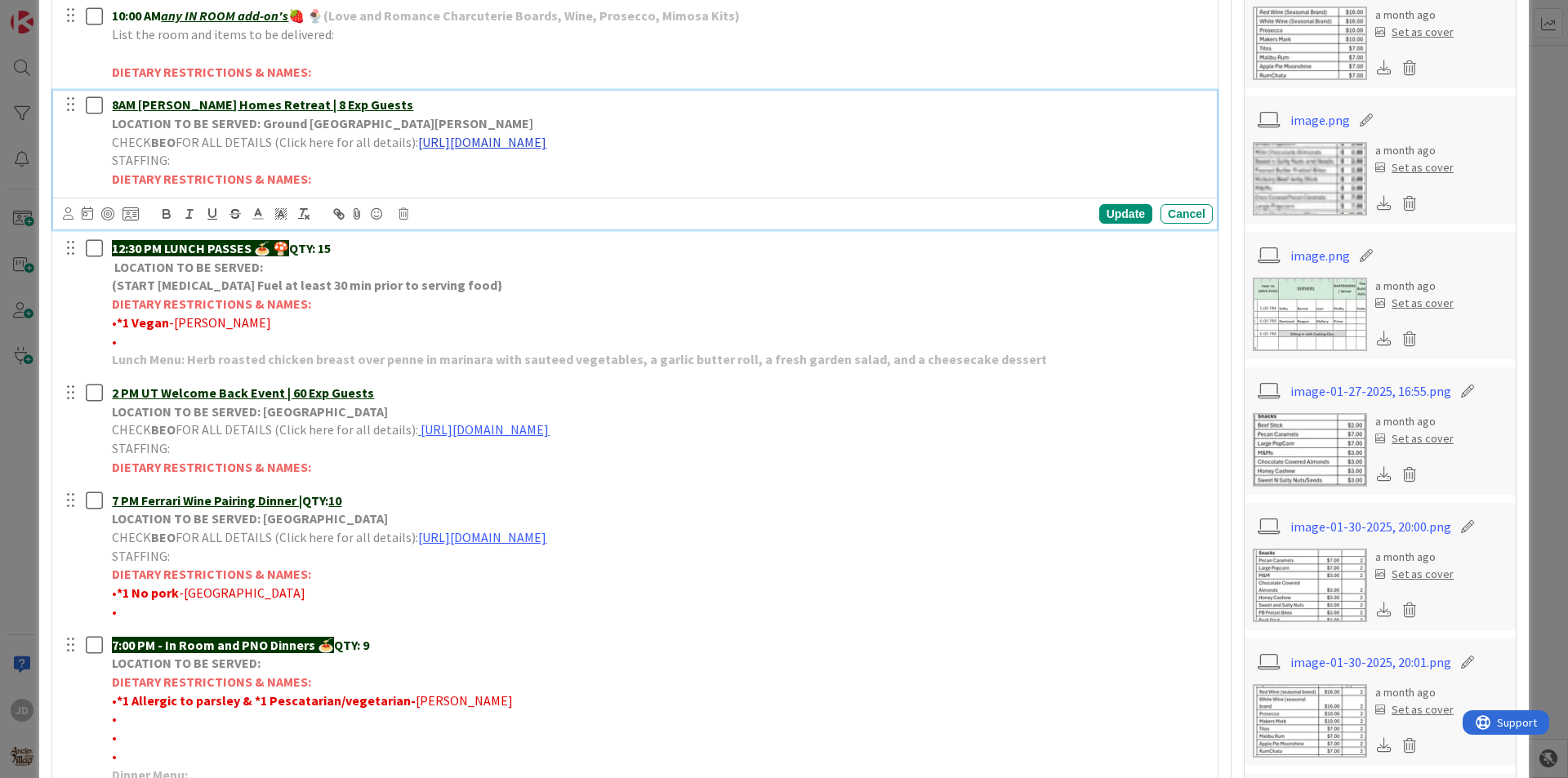
click at [547, 139] on link "[URL][DOMAIN_NAME]" at bounding box center [482, 141] width 128 height 16
click at [656, 171] on link "[URL][DOMAIN_NAME]" at bounding box center [613, 174] width 112 height 21
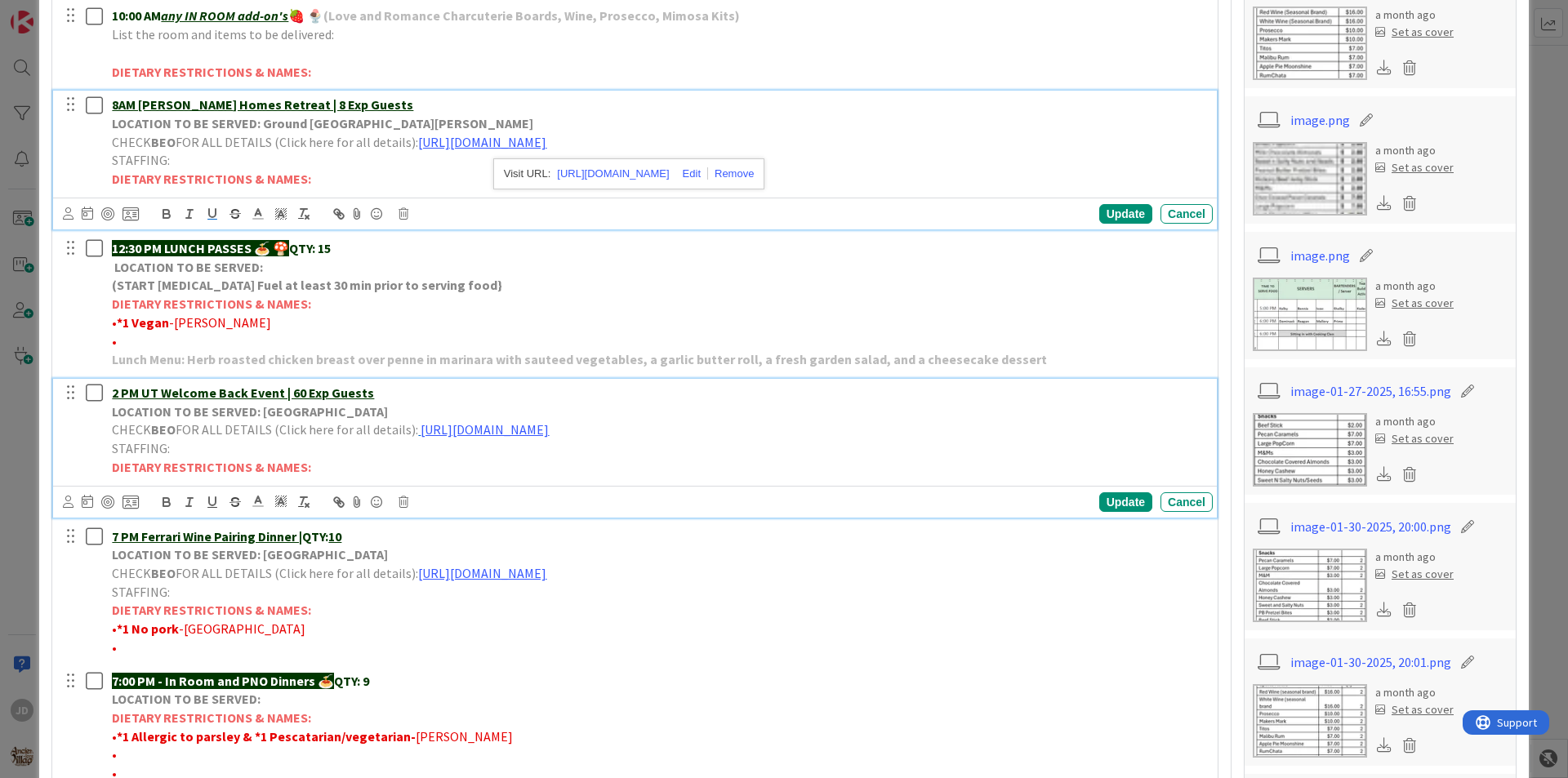
click at [601, 440] on p "CHECK BEO FOR ALL DETAILS (Click here for all details): [URL][DOMAIN_NAME]" at bounding box center [659, 430] width 1095 height 19
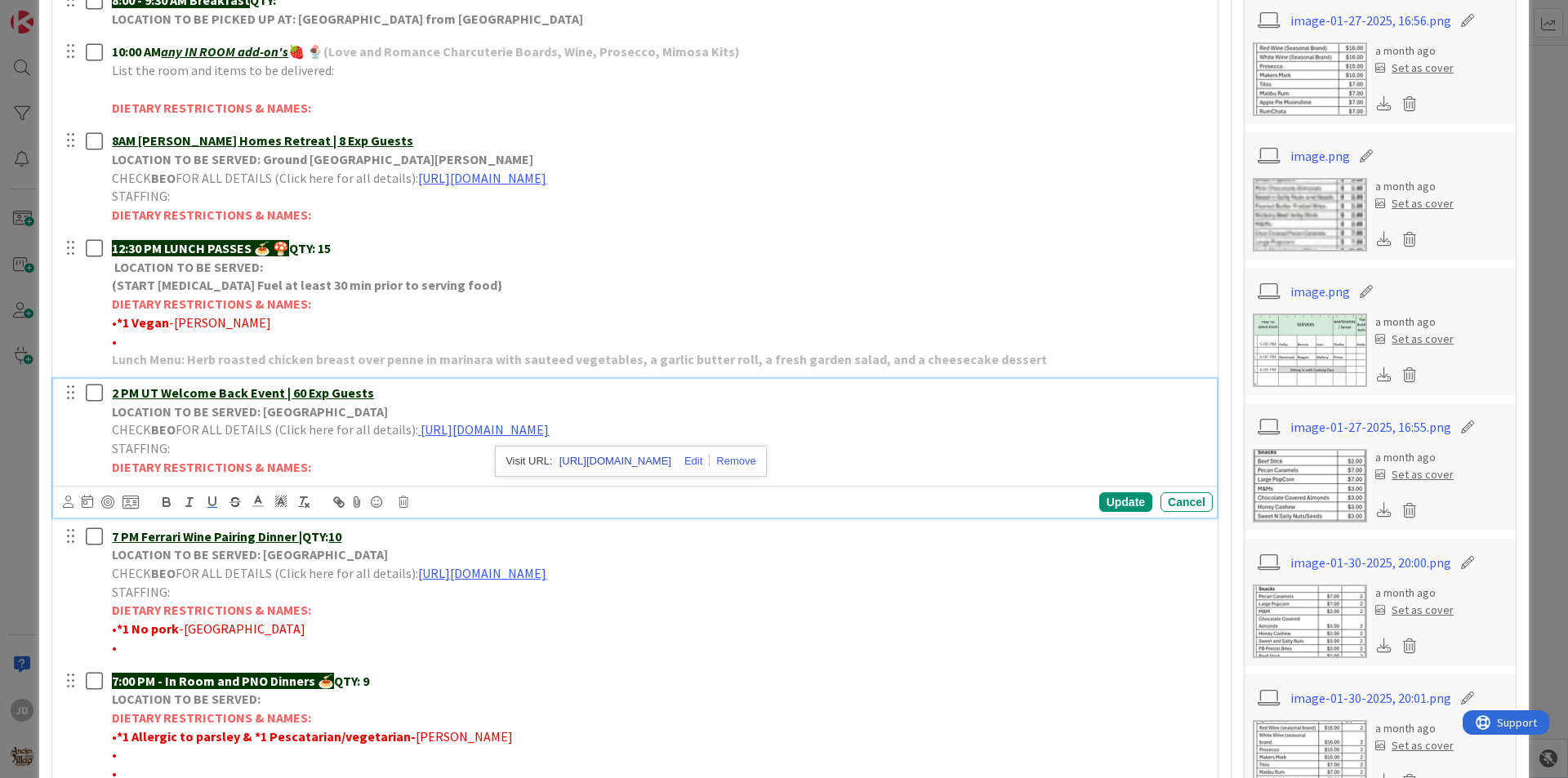
click at [647, 464] on link "[URL][DOMAIN_NAME]" at bounding box center [615, 462] width 112 height 21
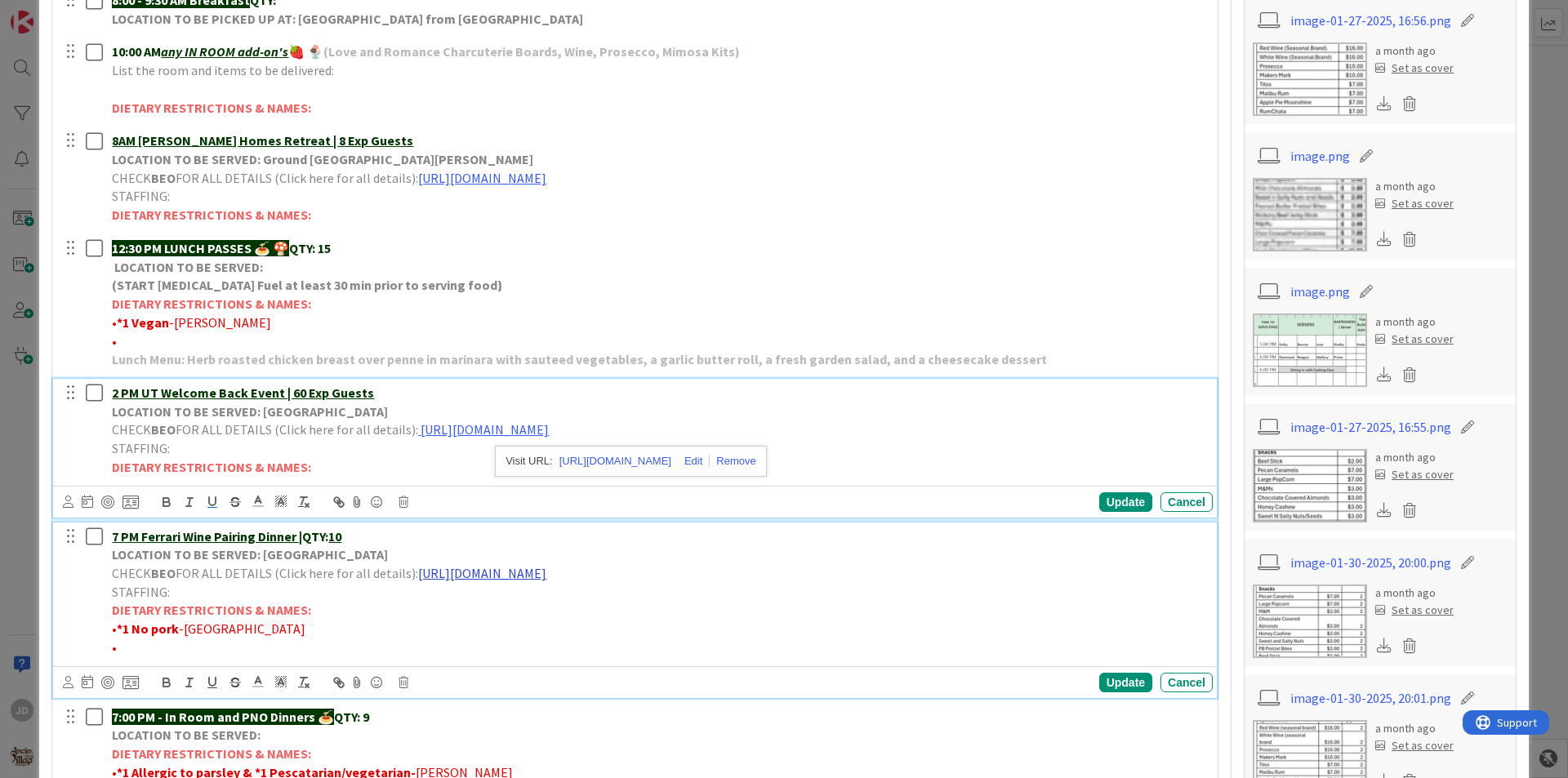
click at [547, 580] on link "[URL][DOMAIN_NAME]" at bounding box center [482, 573] width 128 height 16
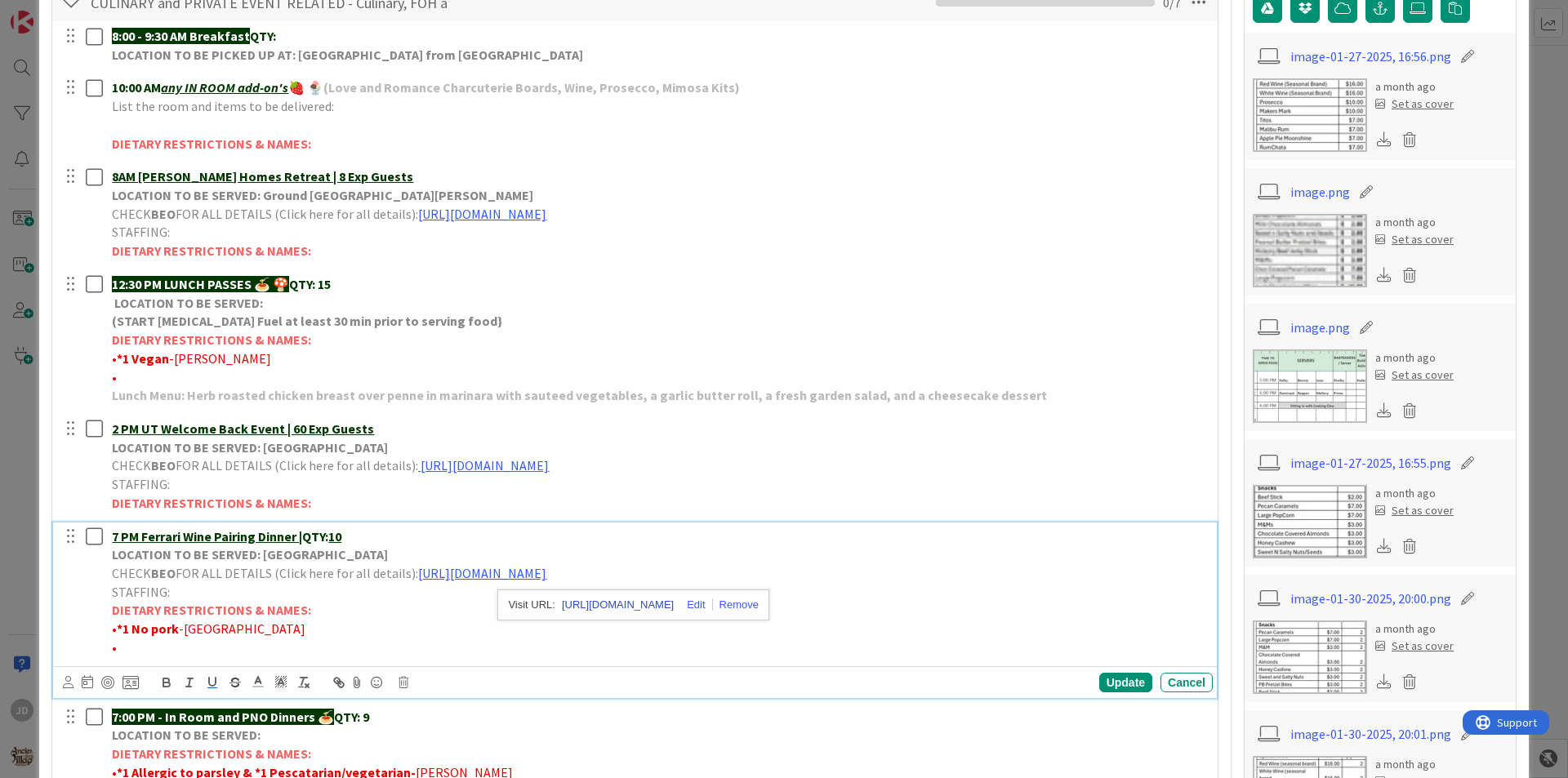
click at [668, 601] on link "[URL][DOMAIN_NAME]" at bounding box center [618, 605] width 112 height 21
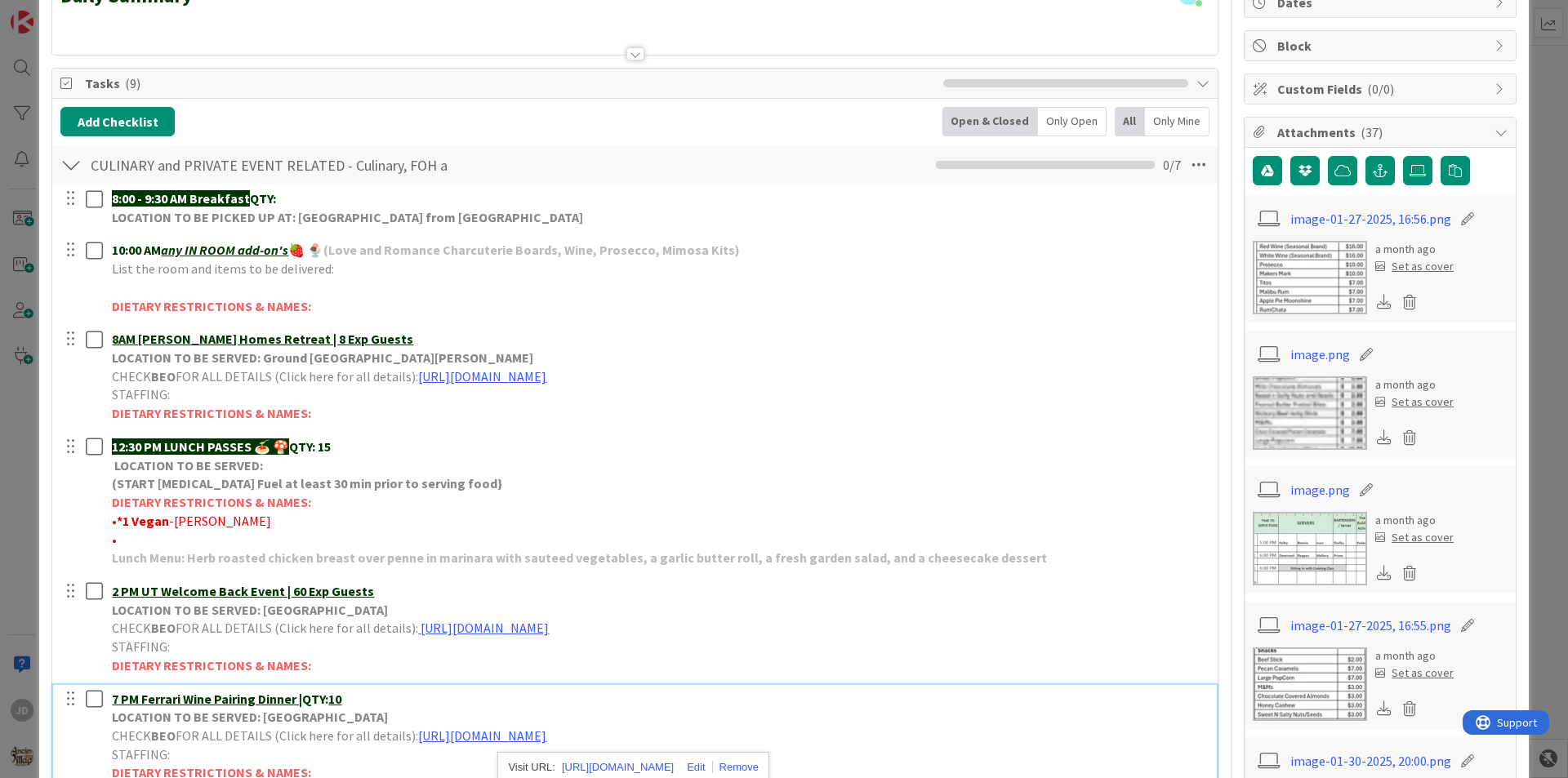
scroll to position [10, 0]
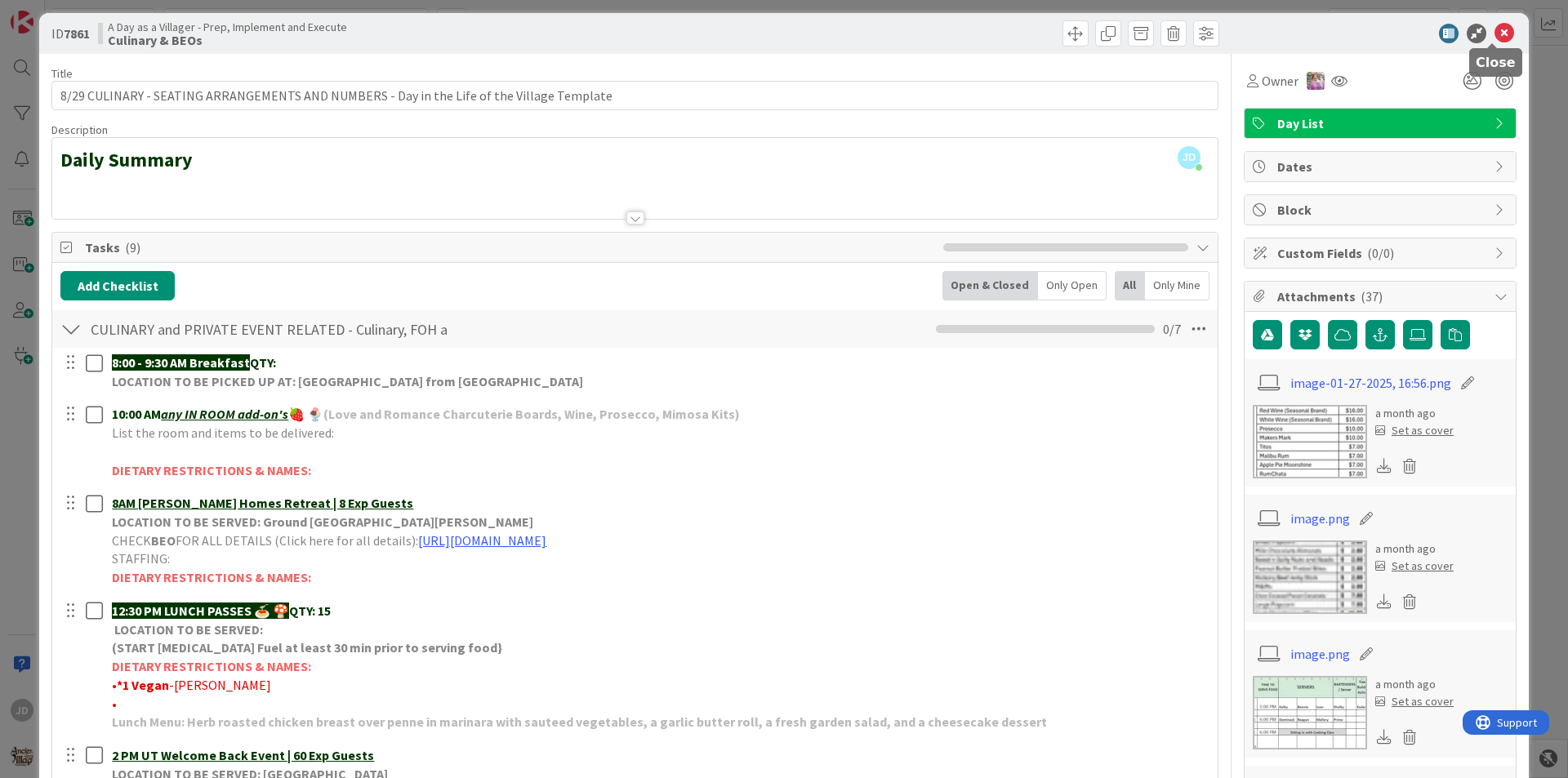
click at [1498, 33] on icon at bounding box center [1504, 33] width 20 height 20
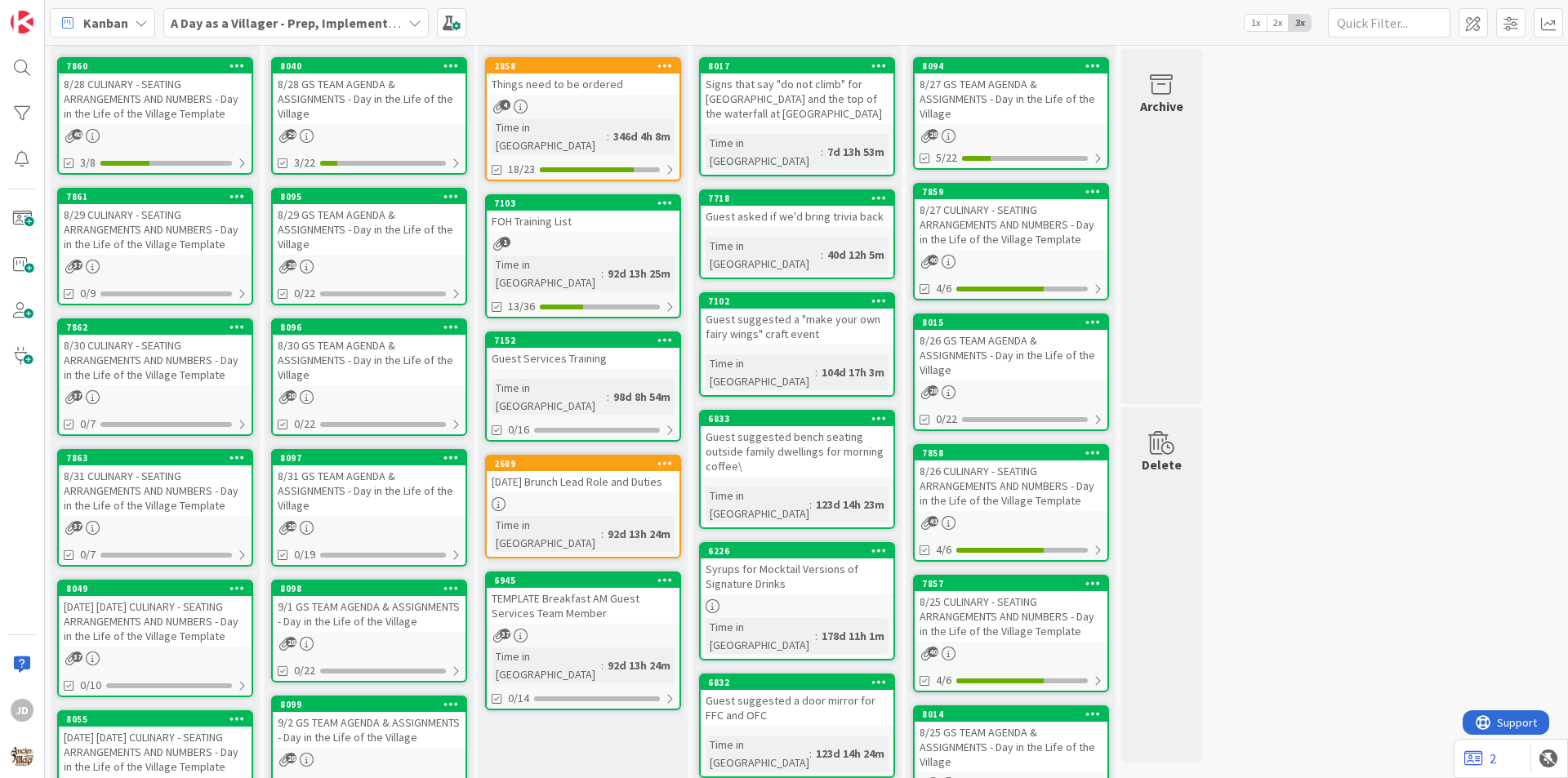
click at [399, 97] on div "8/28 GS TEAM AGENDA & ASSIGNMENTS - Day in the Life of the Village" at bounding box center [369, 98] width 193 height 51
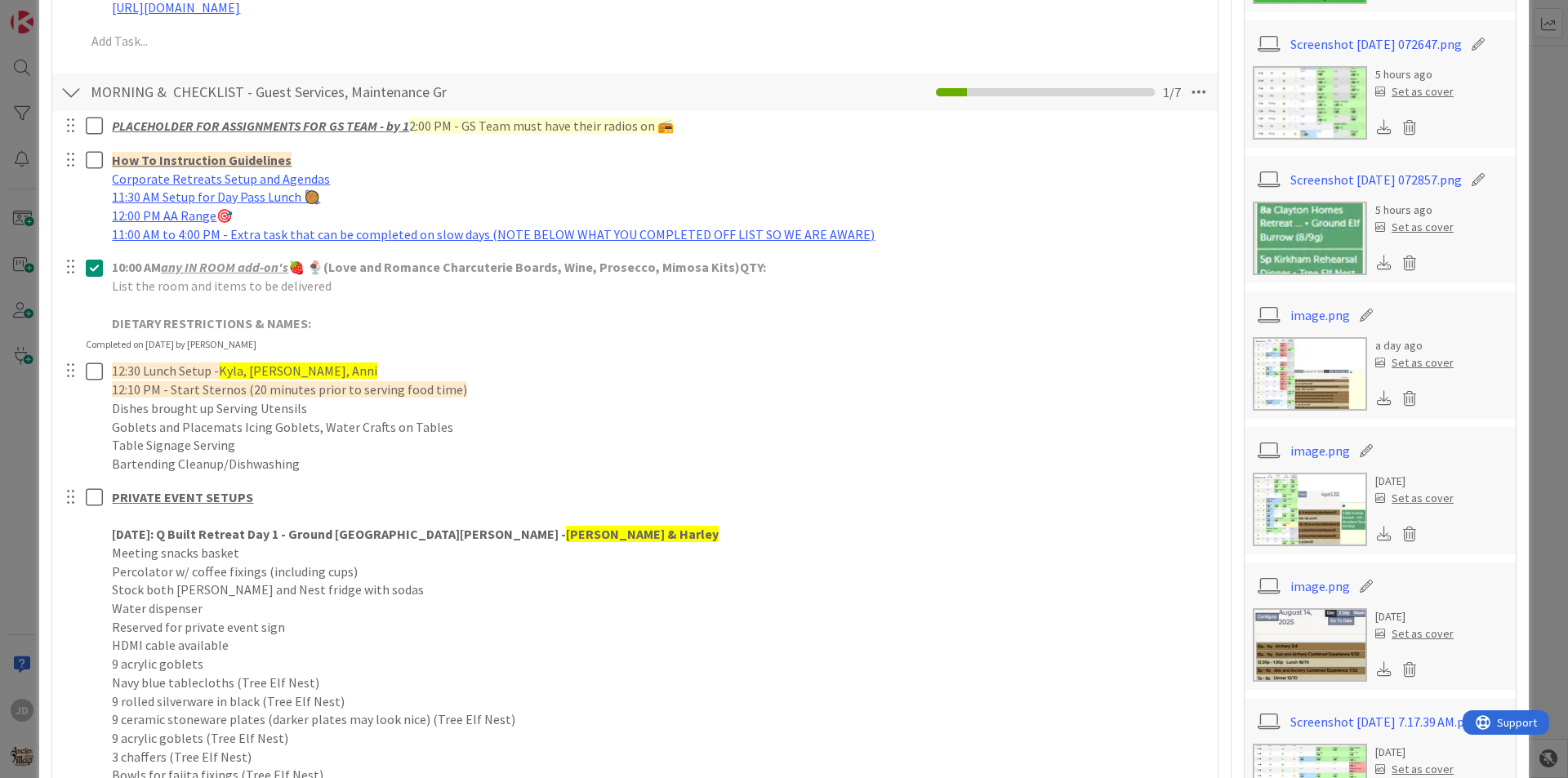
scroll to position [490, 0]
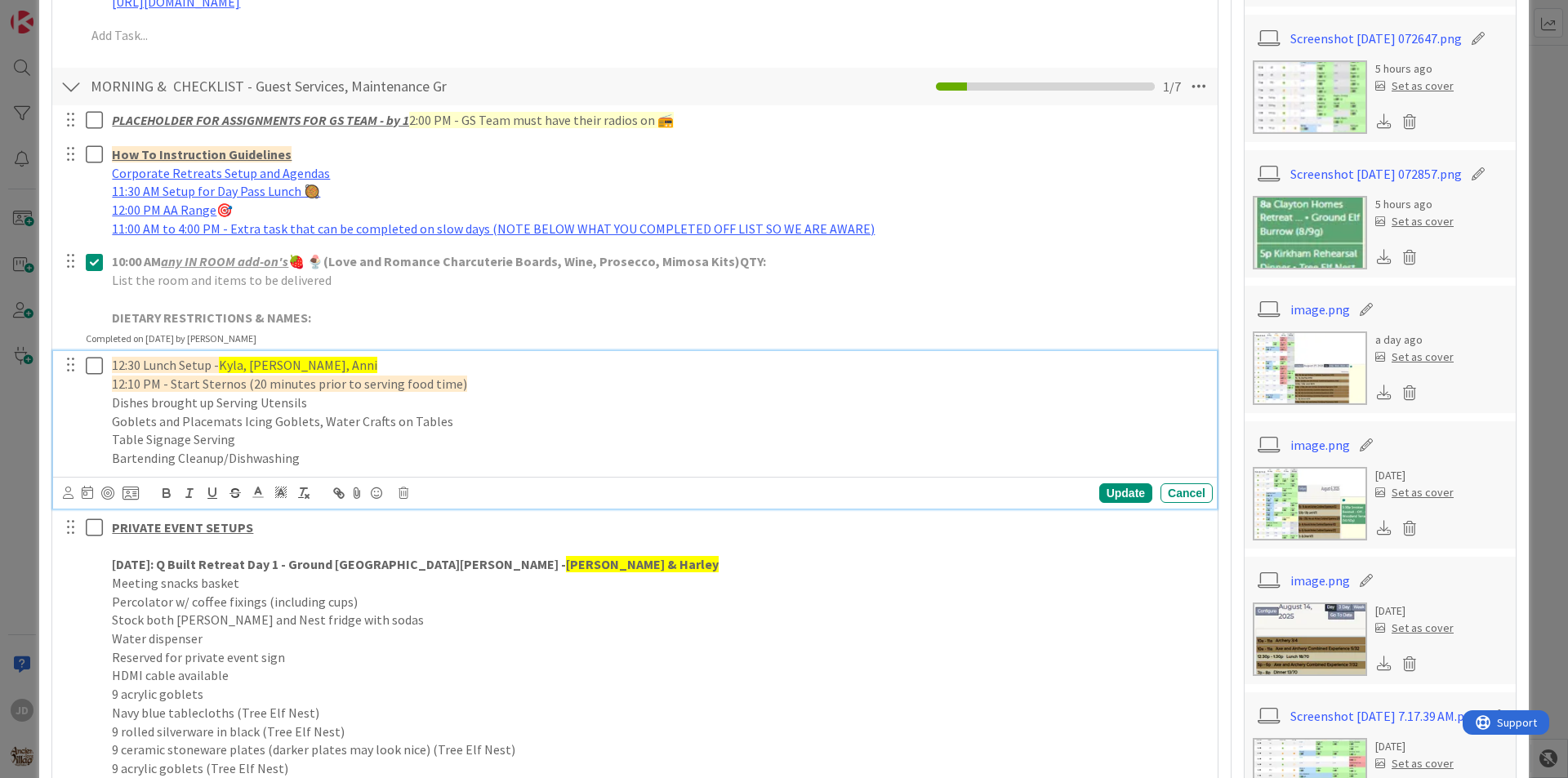
click at [98, 365] on icon at bounding box center [98, 365] width 25 height 20
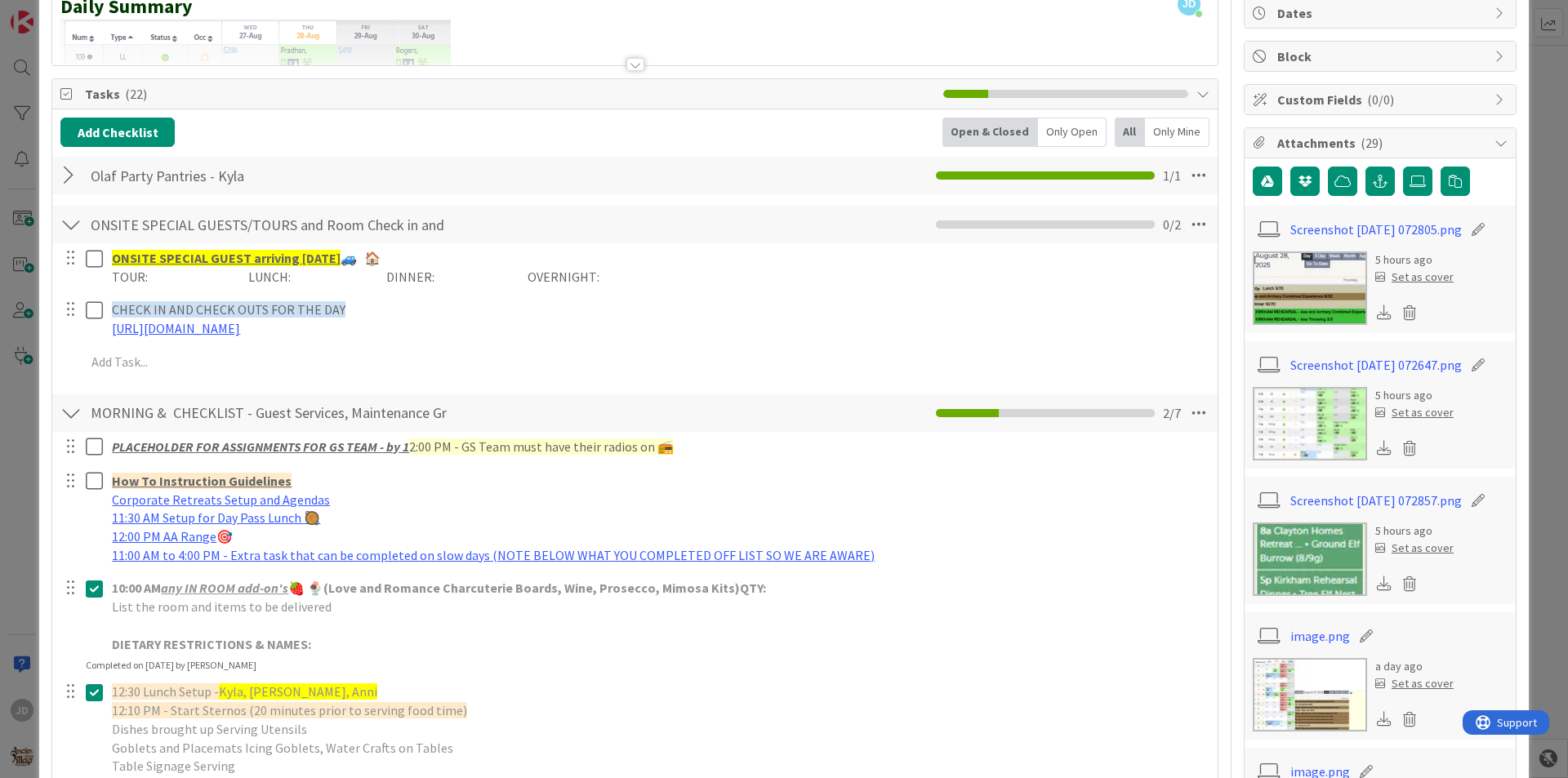
scroll to position [0, 0]
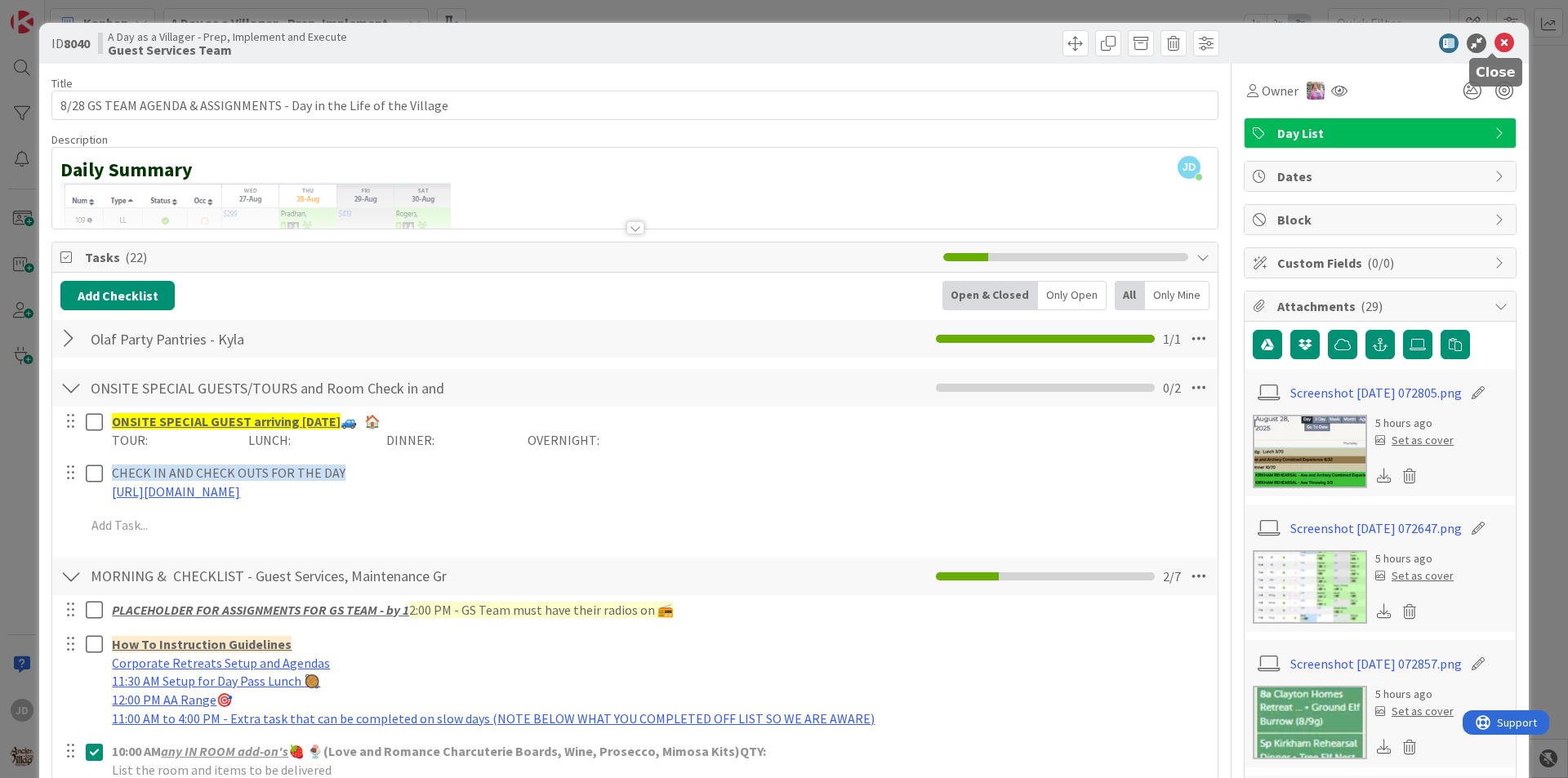
click at [1500, 51] on icon at bounding box center [1504, 43] width 20 height 20
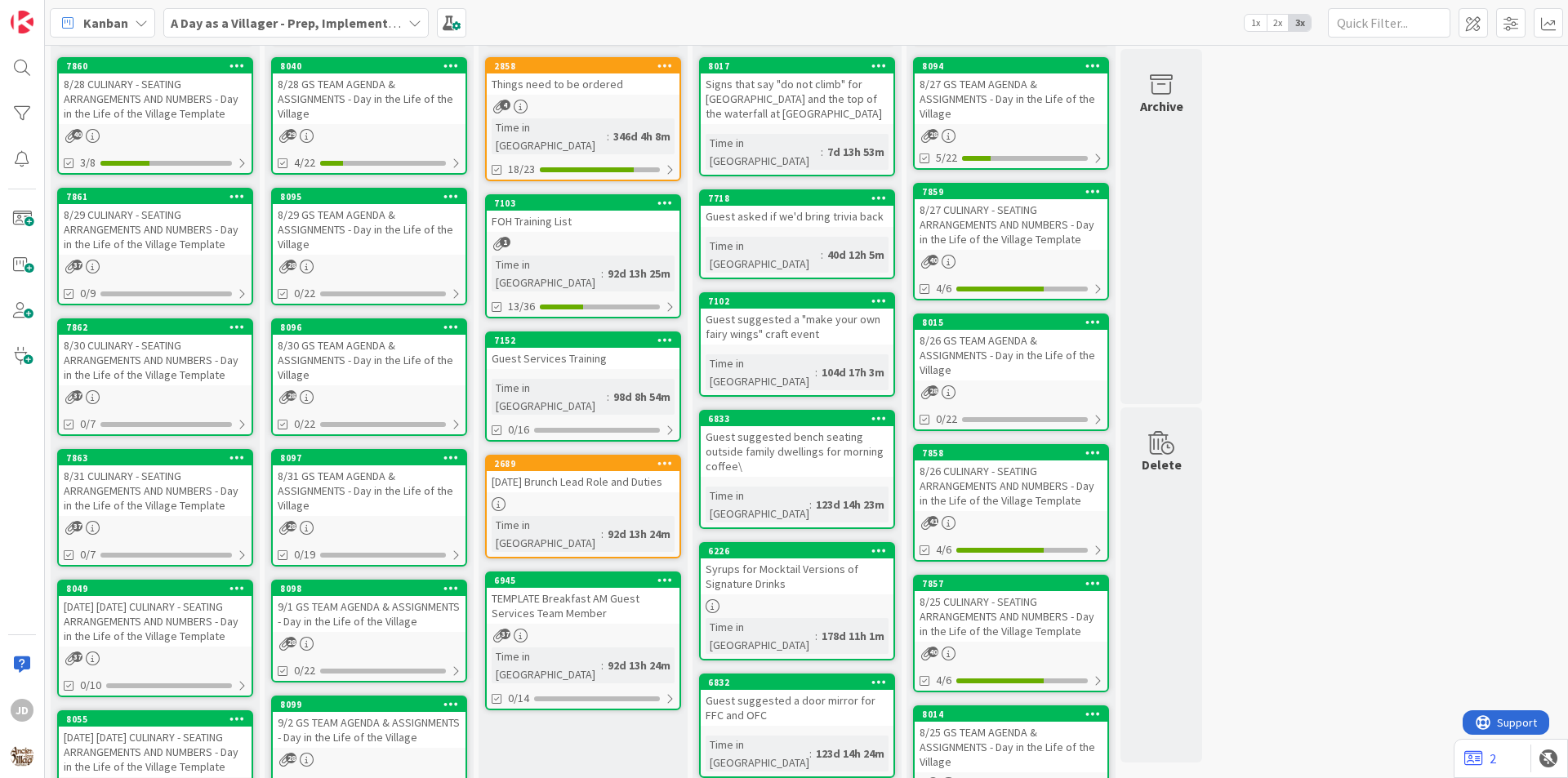
click at [180, 97] on div "8/28 CULINARY - SEATING ARRANGEMENTS AND NUMBERS - Day in the Life of the Villa…" at bounding box center [156, 98] width 193 height 51
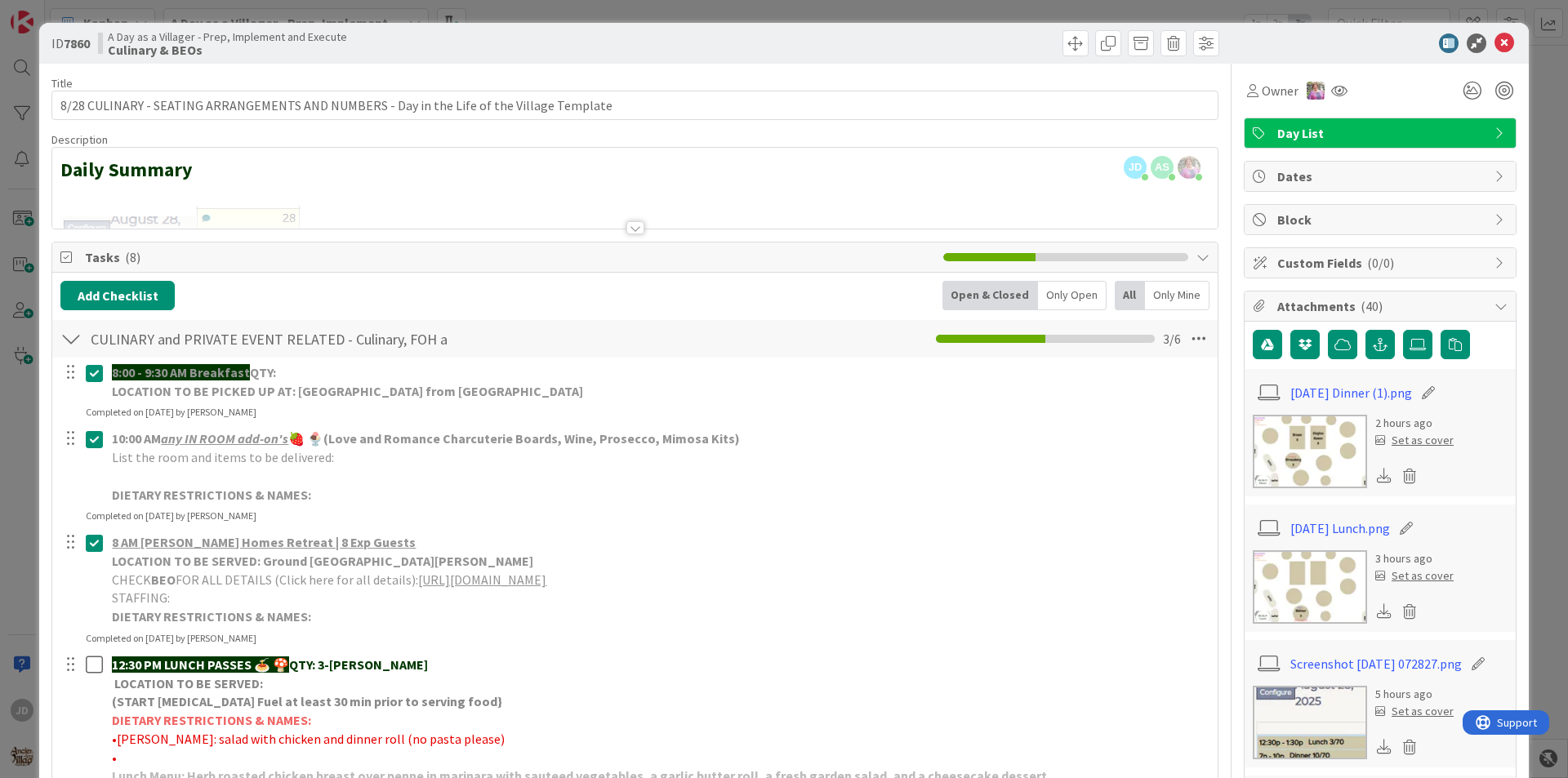
scroll to position [14, 0]
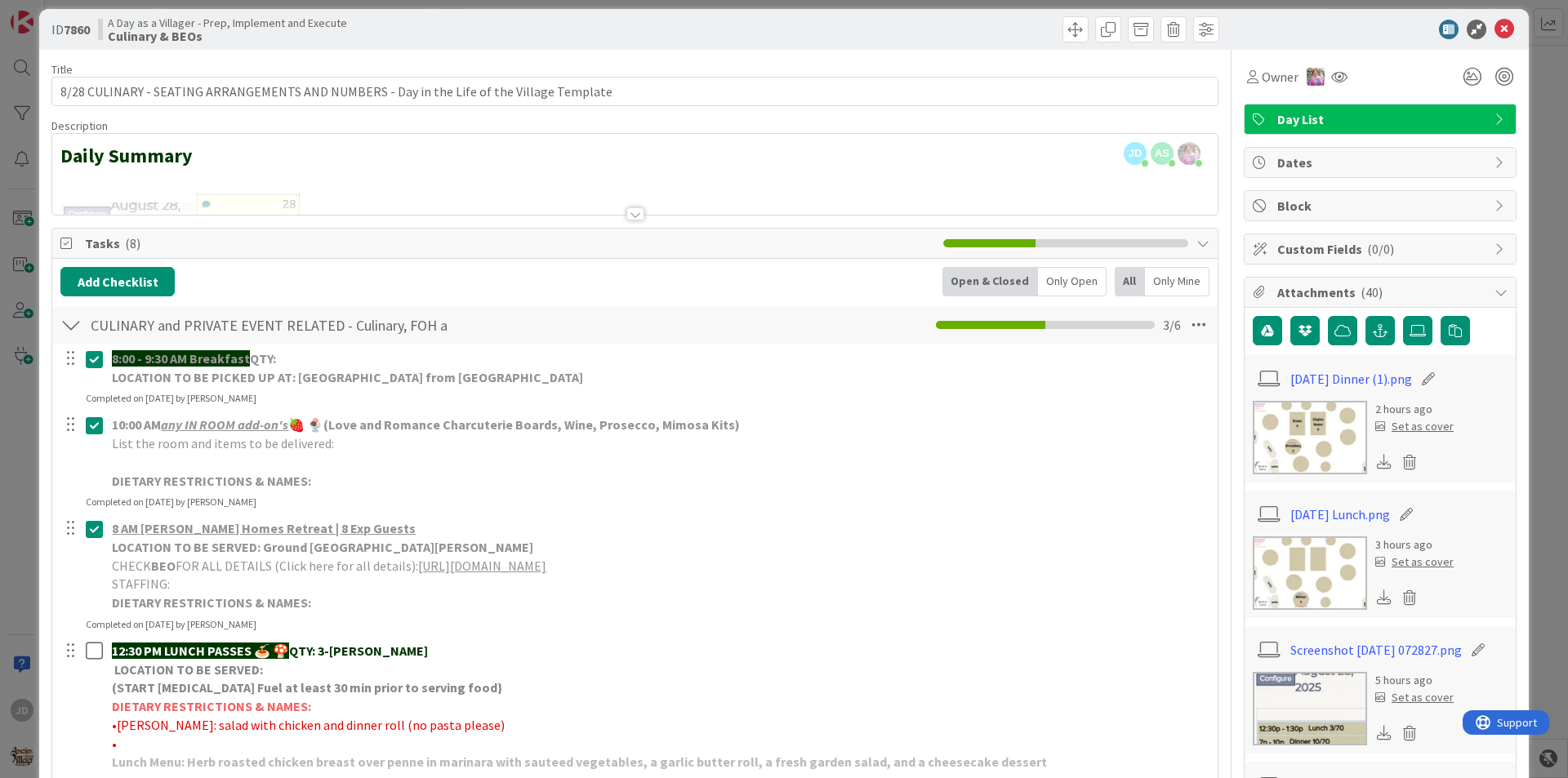
click at [1494, 32] on icon at bounding box center [1504, 30] width 20 height 20
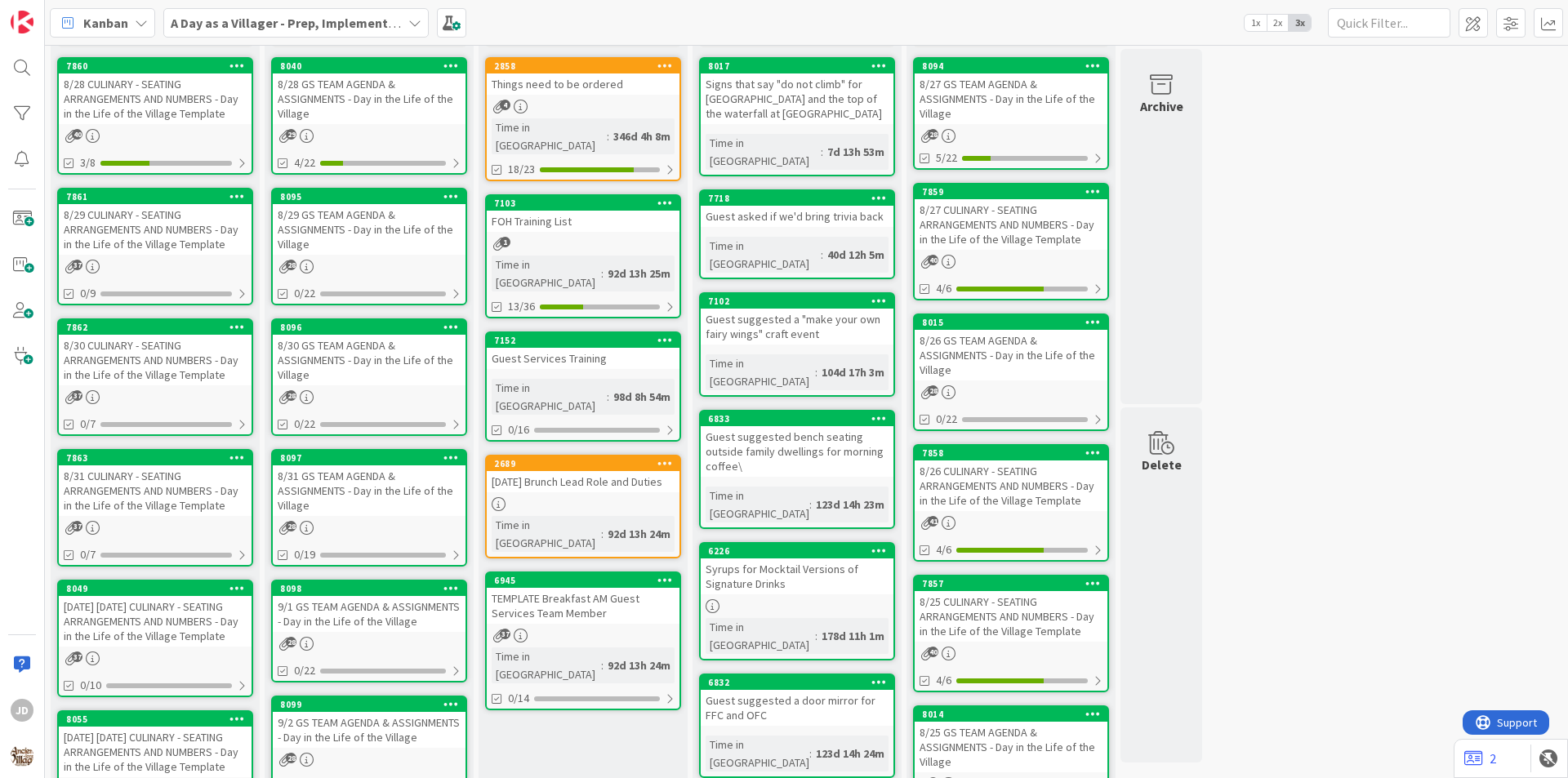
click at [382, 128] on link "8040 8/28 GS TEAM AGENDA & ASSIGNMENTS - Day in the Life of the Village 29 4/22" at bounding box center [369, 116] width 196 height 118
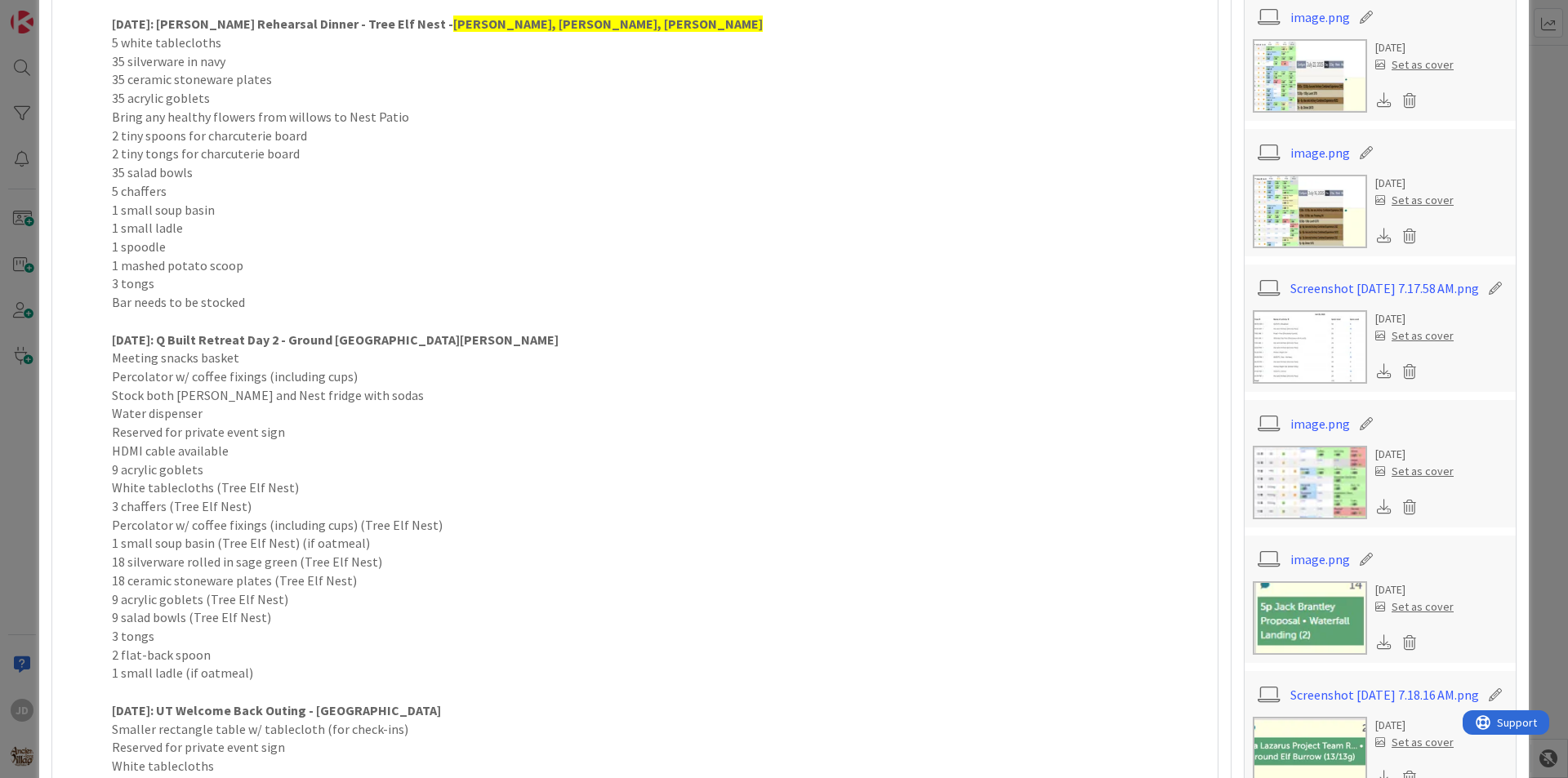
scroll to position [1331, 0]
